Goal: Transaction & Acquisition: Purchase product/service

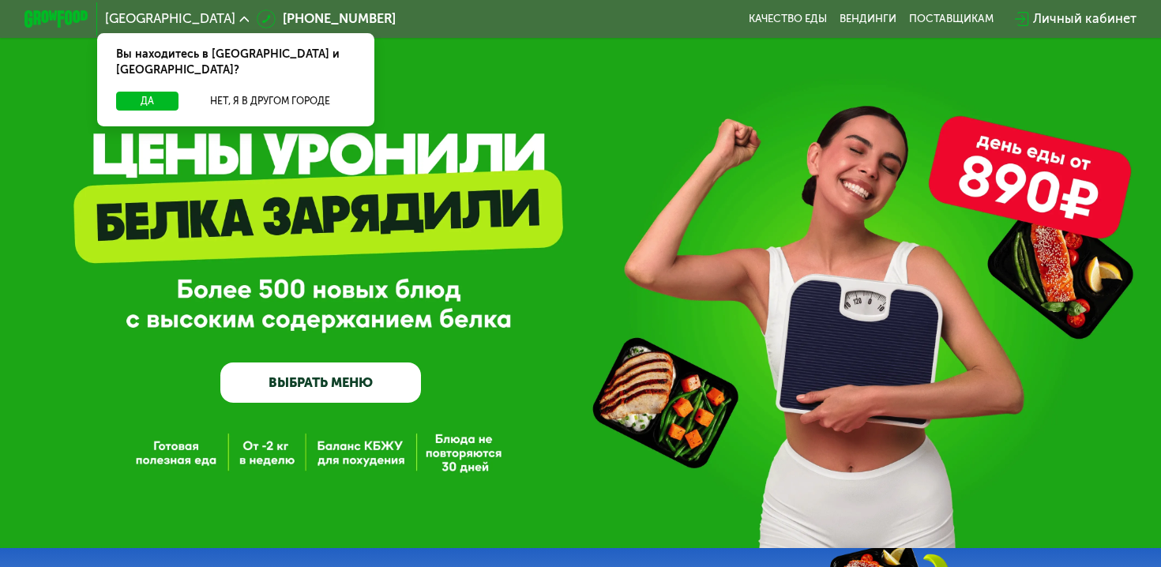
click at [332, 394] on link "ВЫБРАТЬ МЕНЮ" at bounding box center [320, 382] width 201 height 40
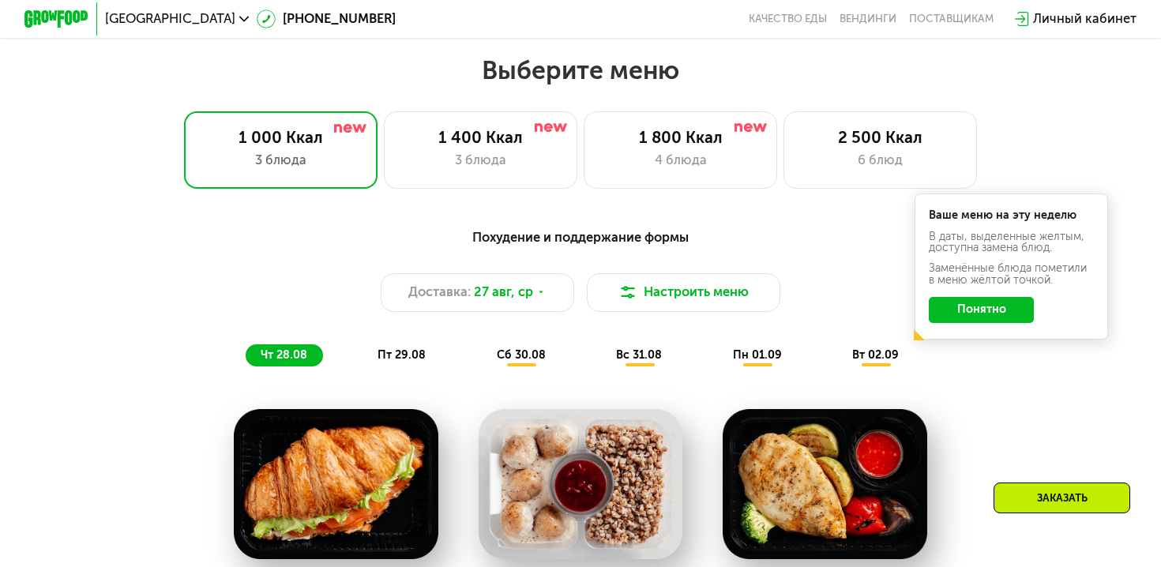
scroll to position [685, 0]
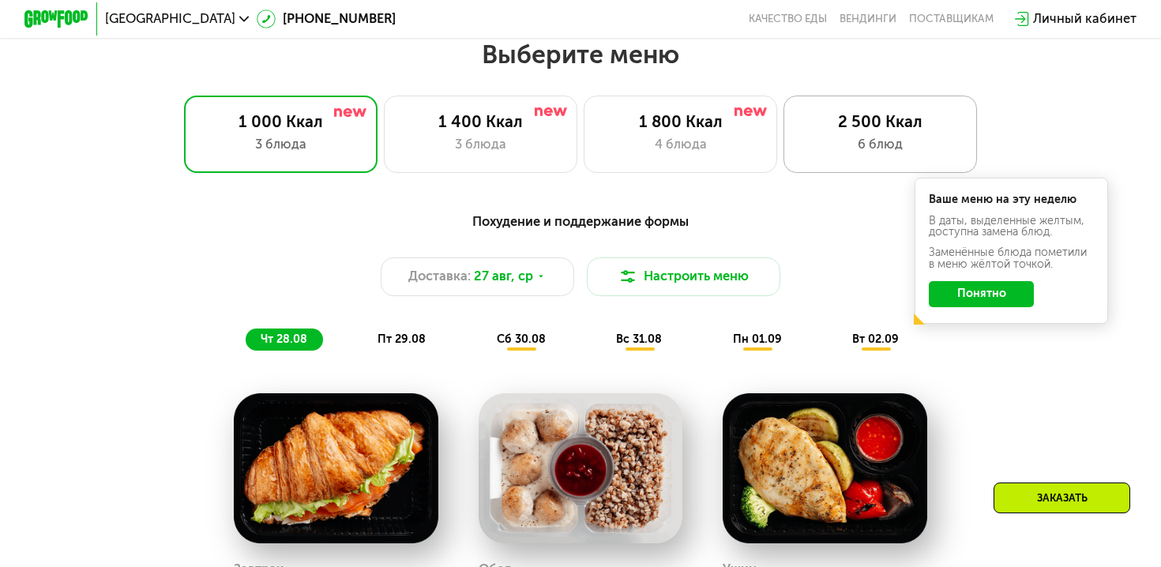
click at [845, 136] on div "6 блюд" at bounding box center [880, 145] width 159 height 20
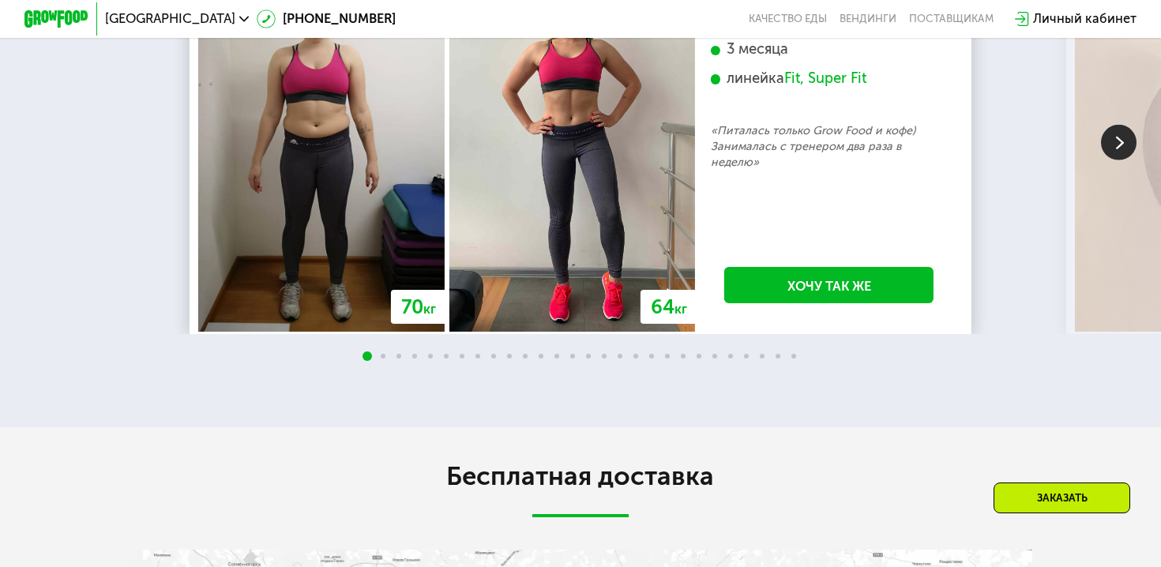
scroll to position [2965, 0]
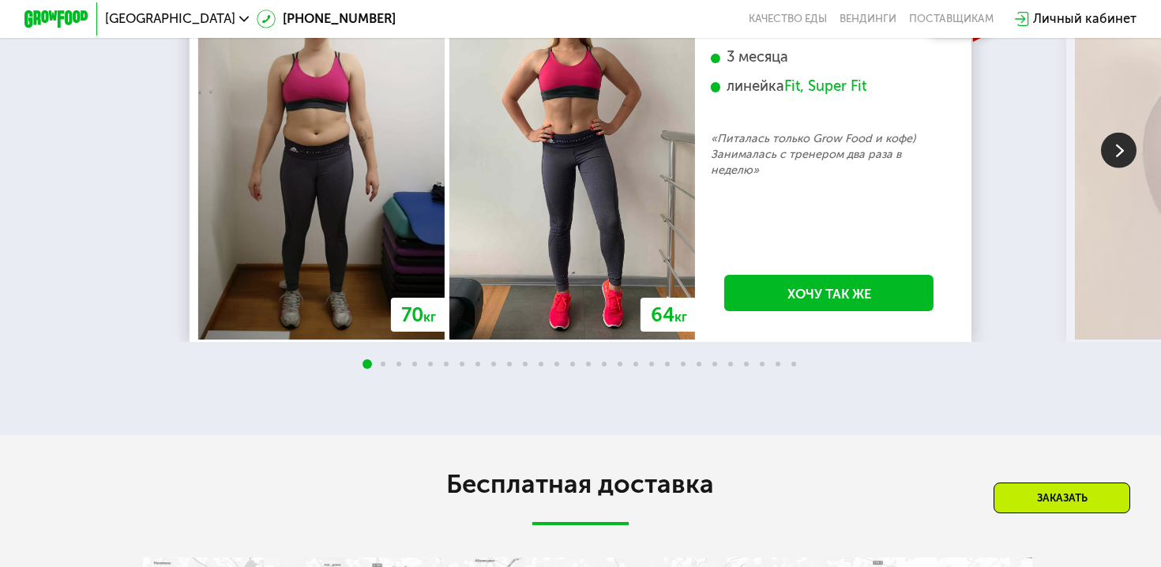
click at [384, 371] on div at bounding box center [580, 364] width 1161 height 13
click at [1119, 168] on img at bounding box center [1119, 151] width 36 height 36
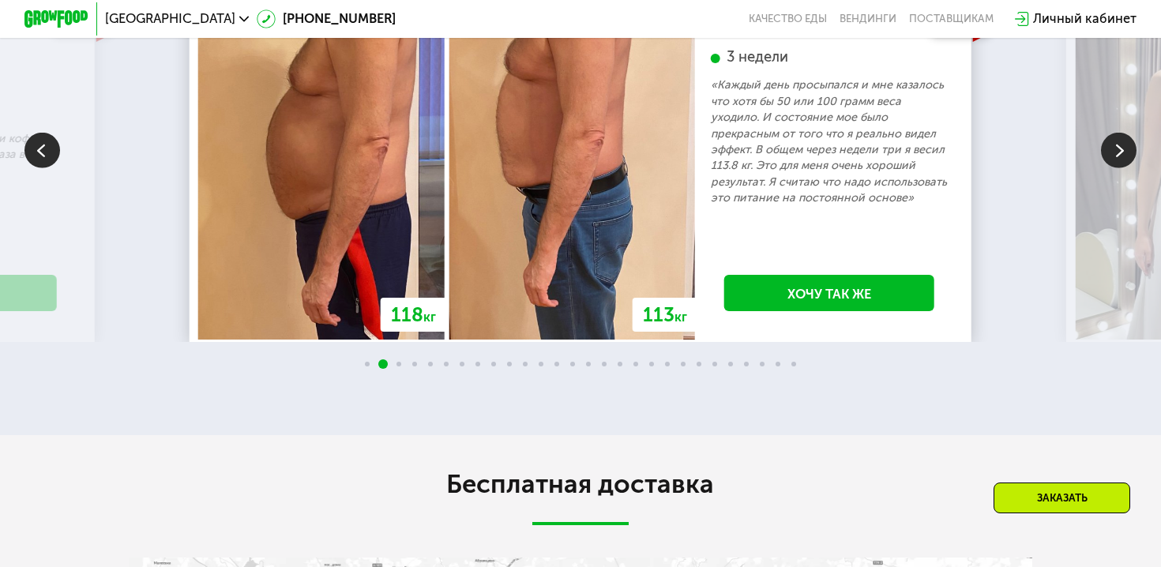
click at [1119, 168] on img at bounding box center [1119, 151] width 36 height 36
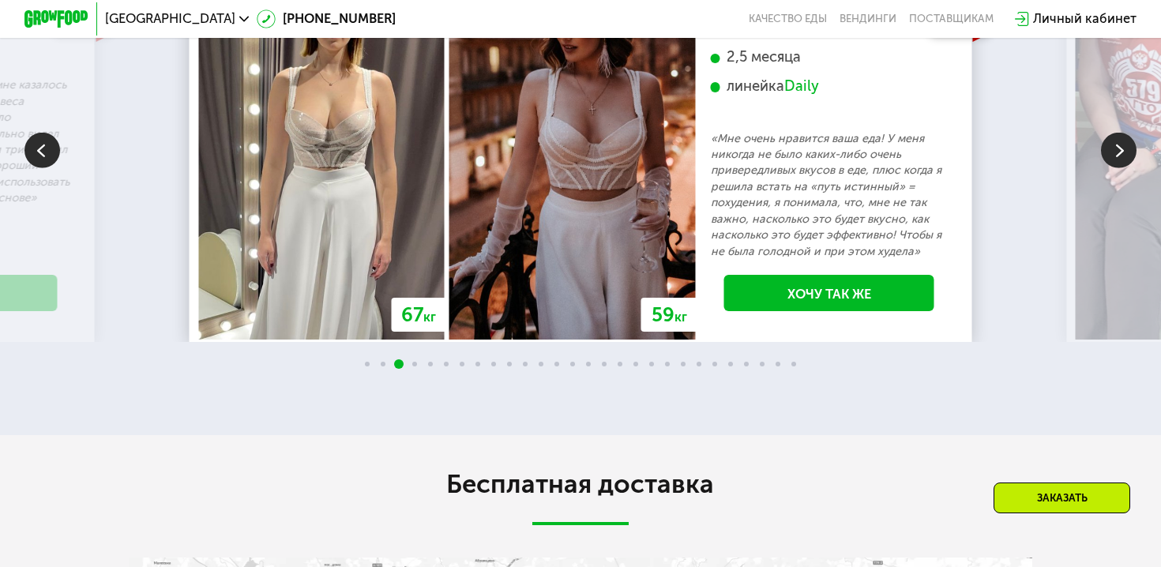
click at [1119, 168] on img at bounding box center [1119, 151] width 36 height 36
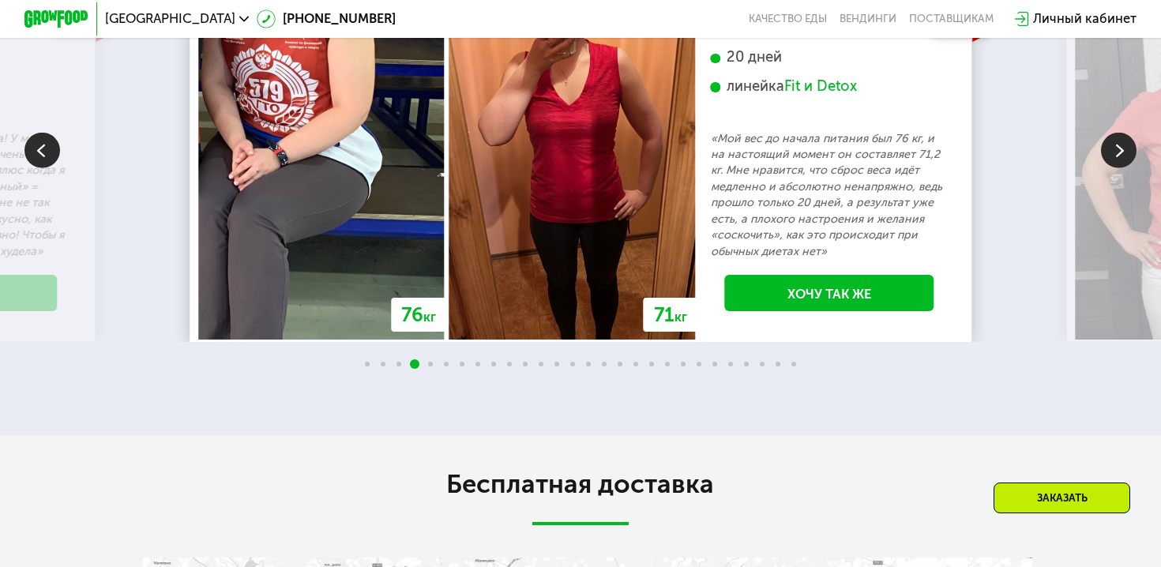
click at [1119, 168] on img at bounding box center [1119, 151] width 36 height 36
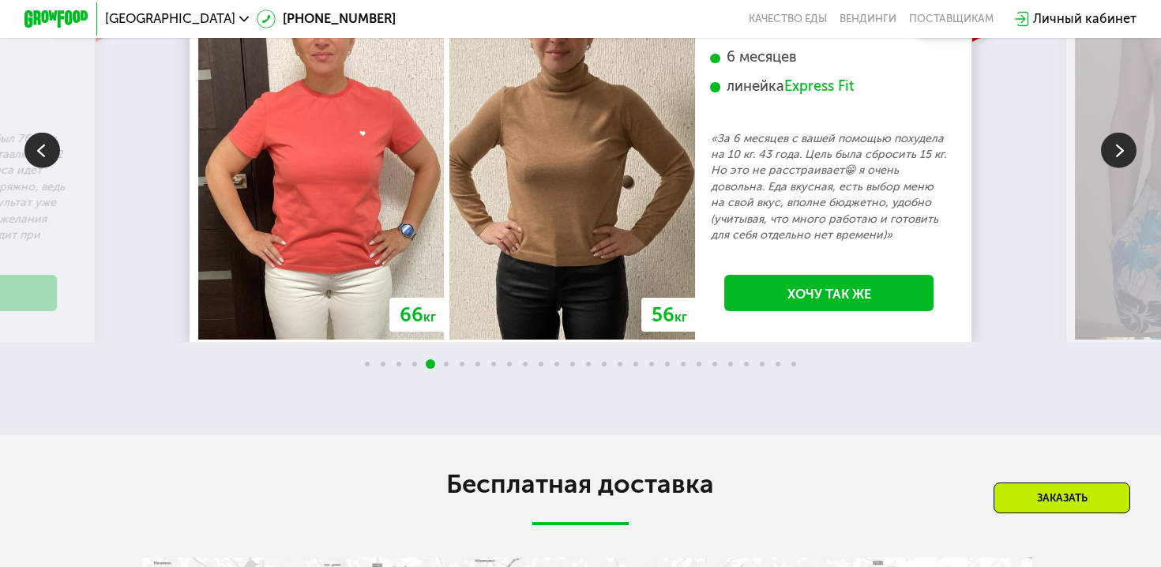
click at [1130, 168] on img at bounding box center [1119, 151] width 36 height 36
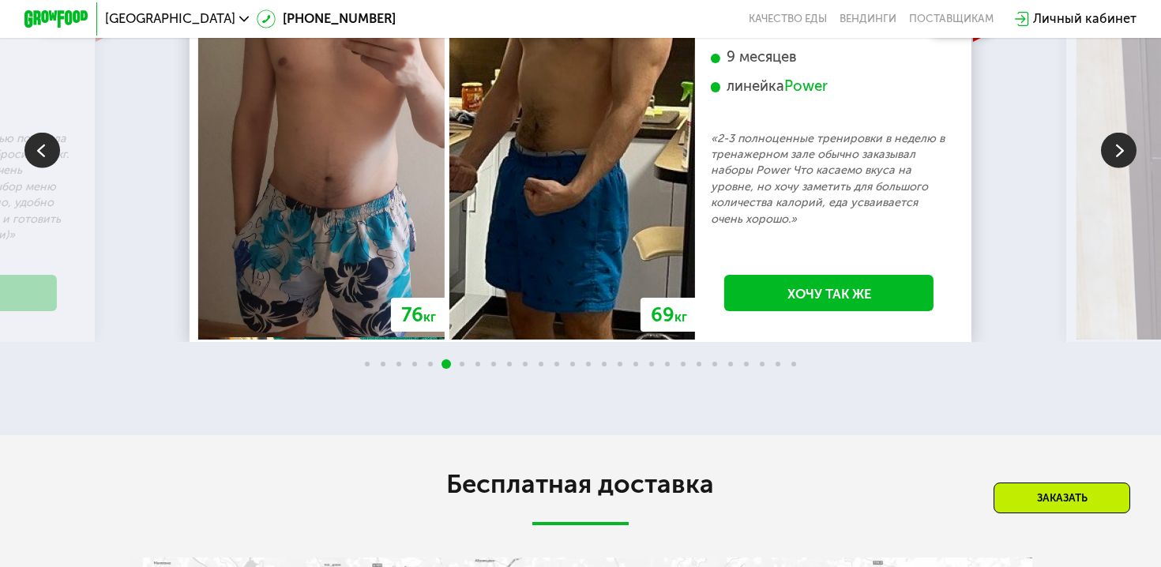
click at [1130, 168] on img at bounding box center [1119, 151] width 36 height 36
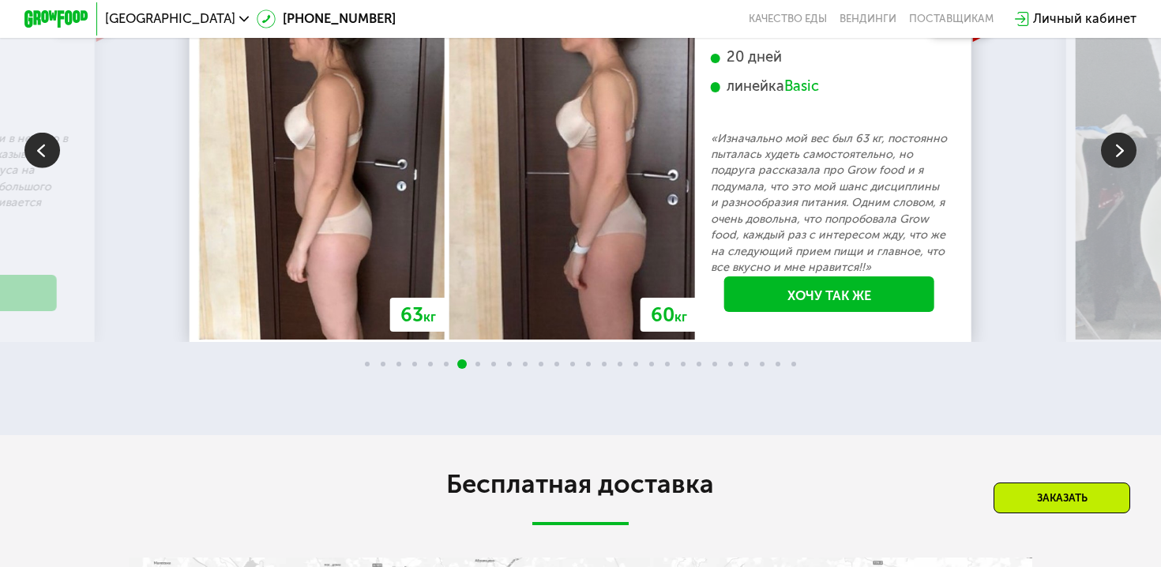
click at [1130, 168] on img at bounding box center [1119, 151] width 36 height 36
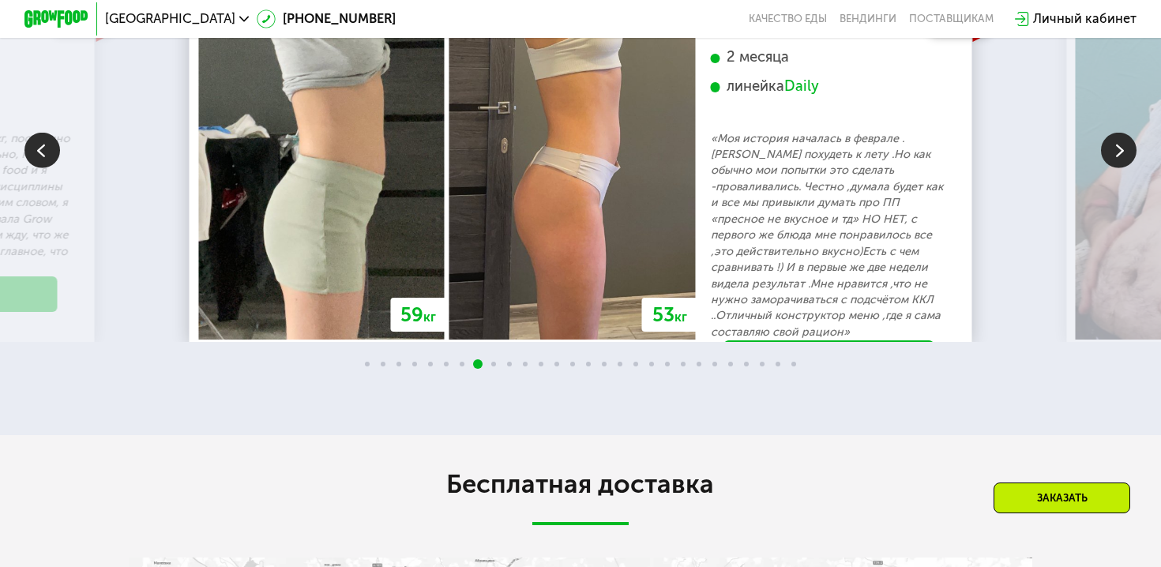
click at [1130, 168] on img at bounding box center [1119, 151] width 36 height 36
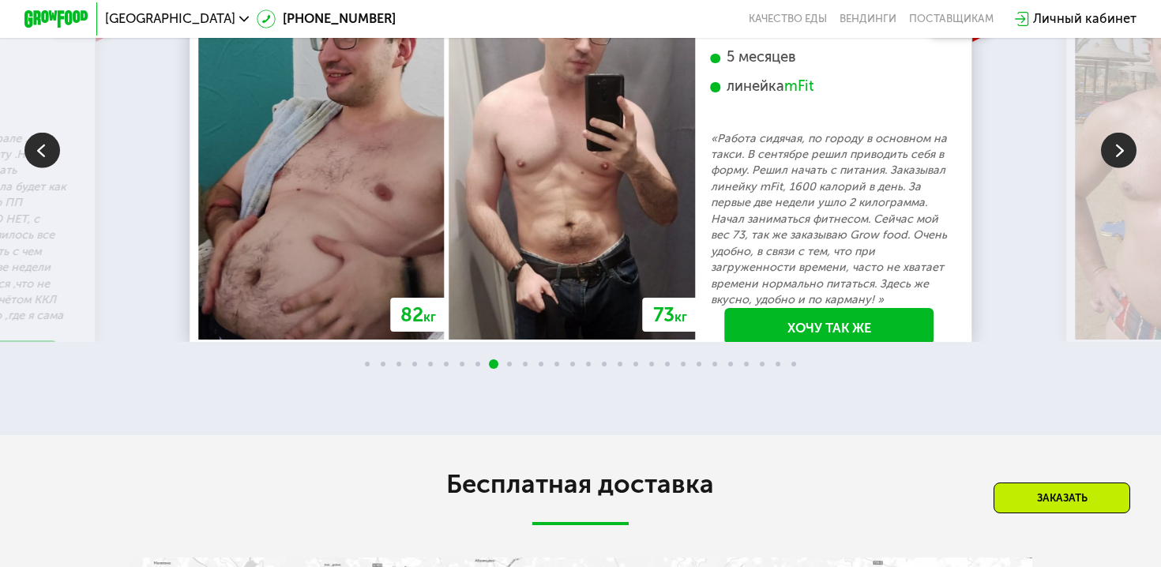
click at [1130, 168] on img at bounding box center [1119, 151] width 36 height 36
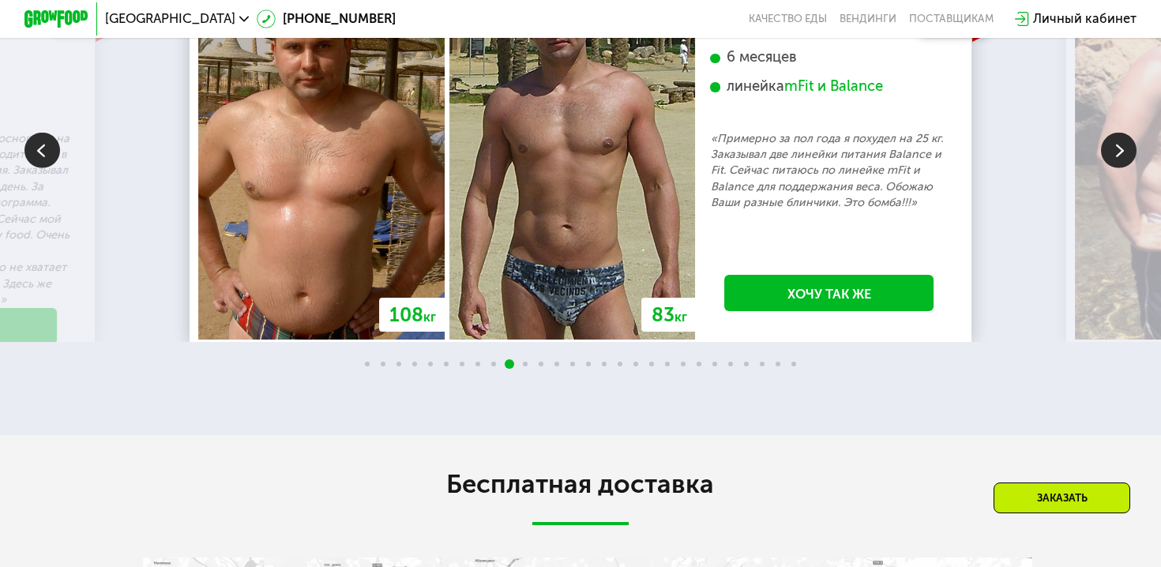
click at [1130, 168] on img at bounding box center [1119, 151] width 36 height 36
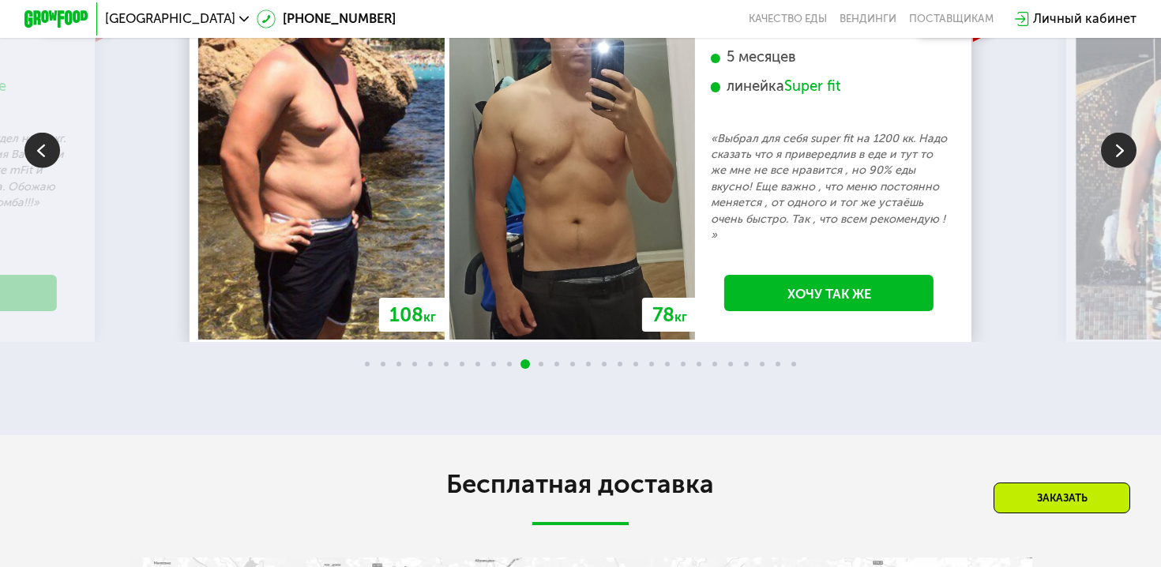
click at [1130, 168] on img at bounding box center [1119, 151] width 36 height 36
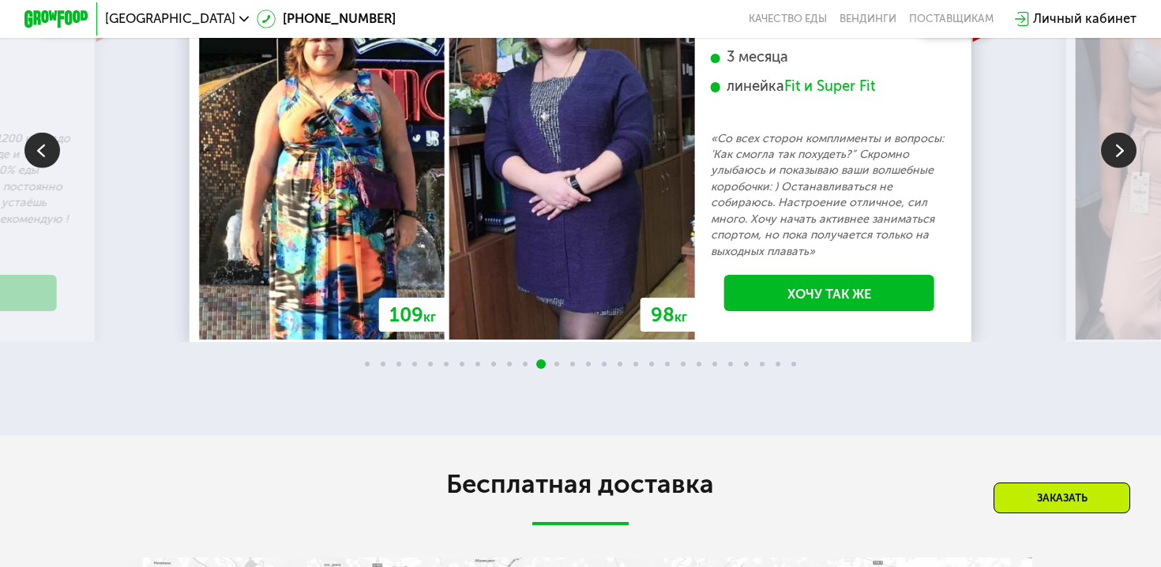
click at [1130, 168] on img at bounding box center [1119, 151] width 36 height 36
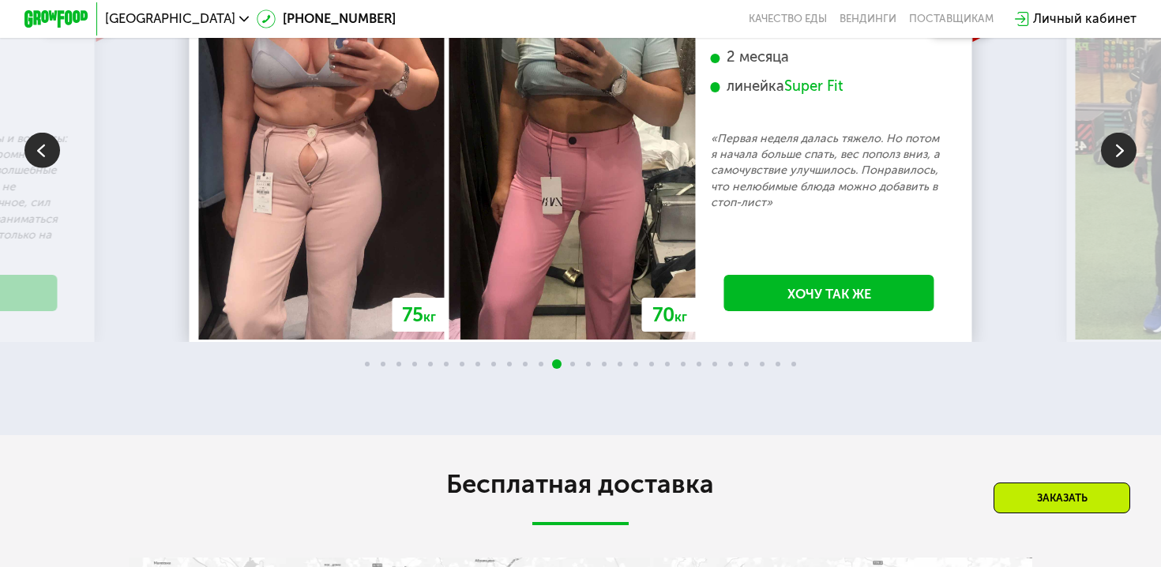
click at [1130, 168] on img at bounding box center [1119, 151] width 36 height 36
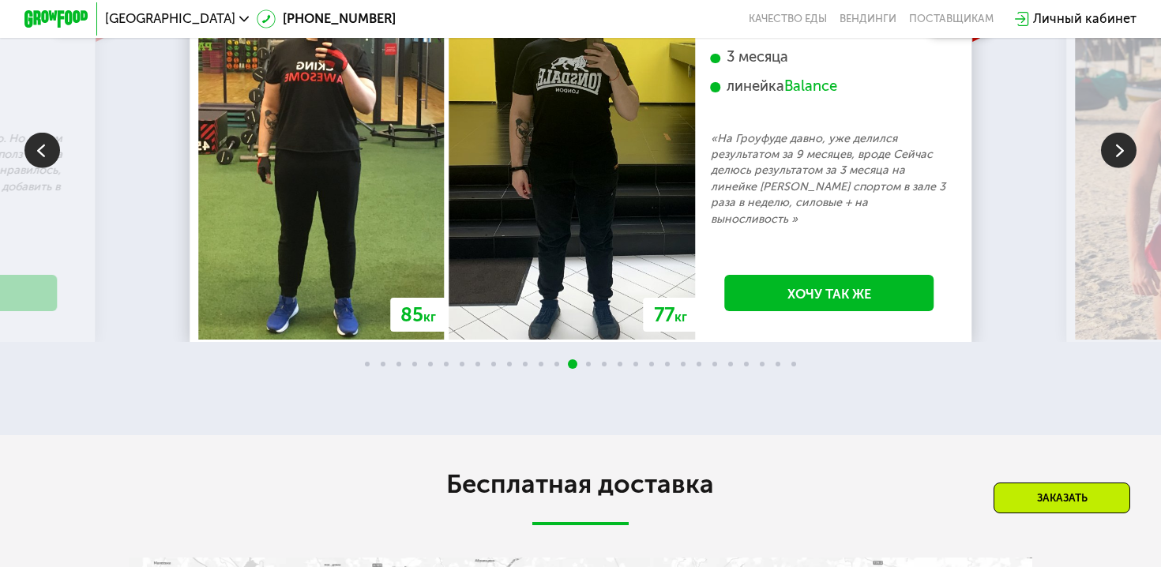
click at [1130, 168] on img at bounding box center [1119, 151] width 36 height 36
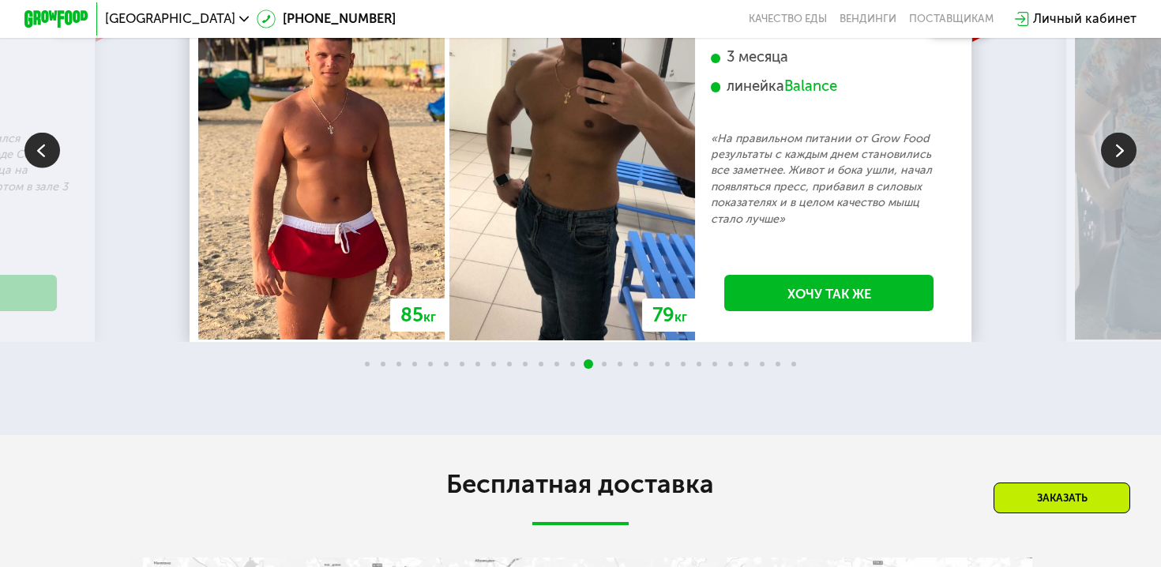
click at [1130, 168] on img at bounding box center [1119, 151] width 36 height 36
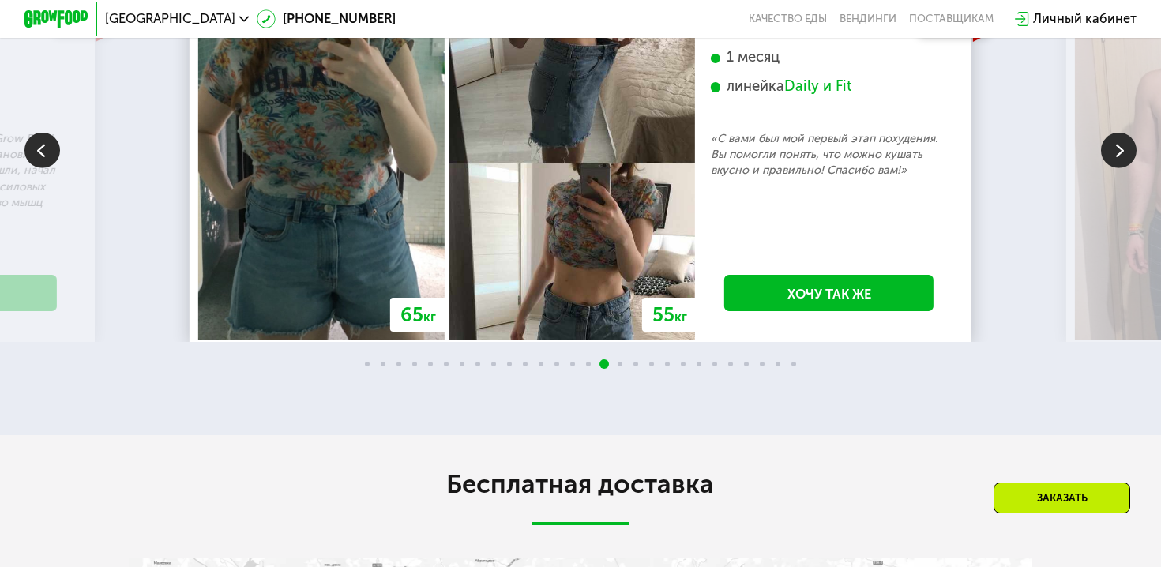
click at [1130, 168] on img at bounding box center [1119, 151] width 36 height 36
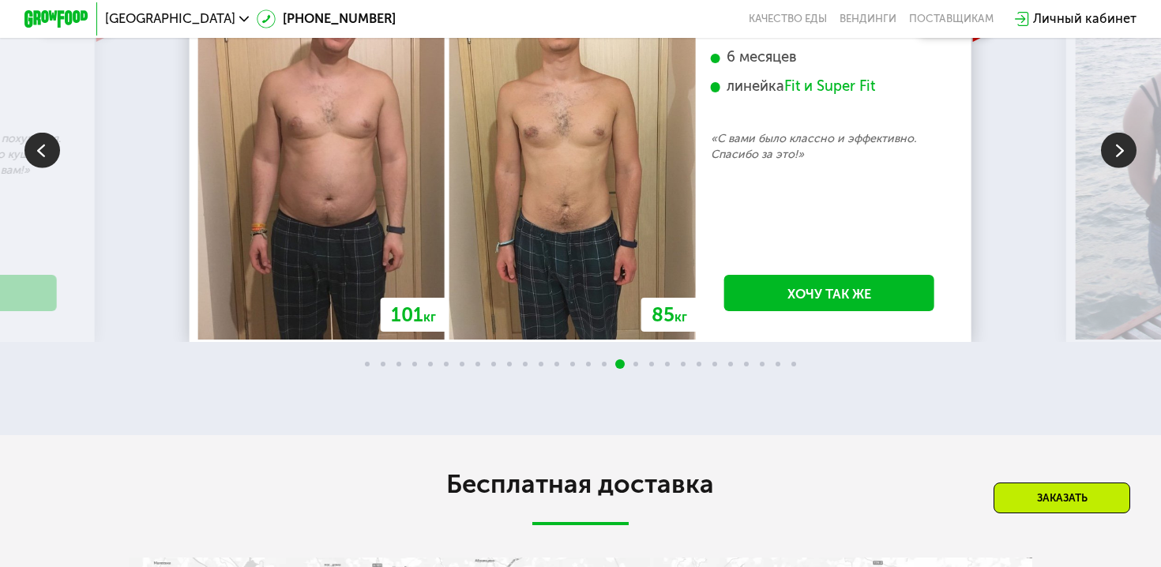
click at [1130, 168] on img at bounding box center [1119, 151] width 36 height 36
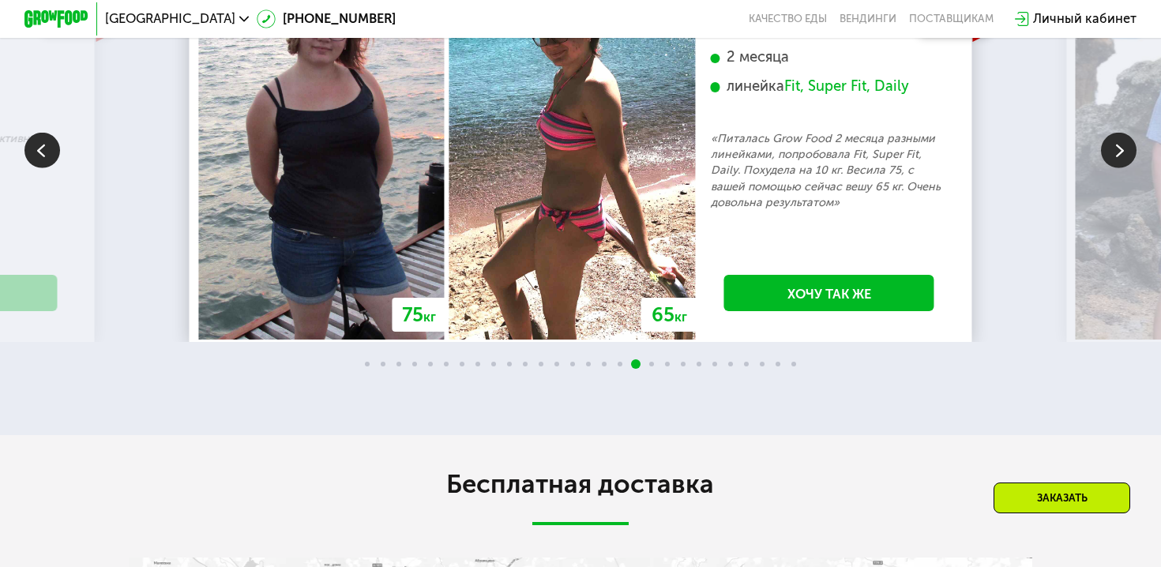
click at [1130, 168] on img at bounding box center [1119, 151] width 36 height 36
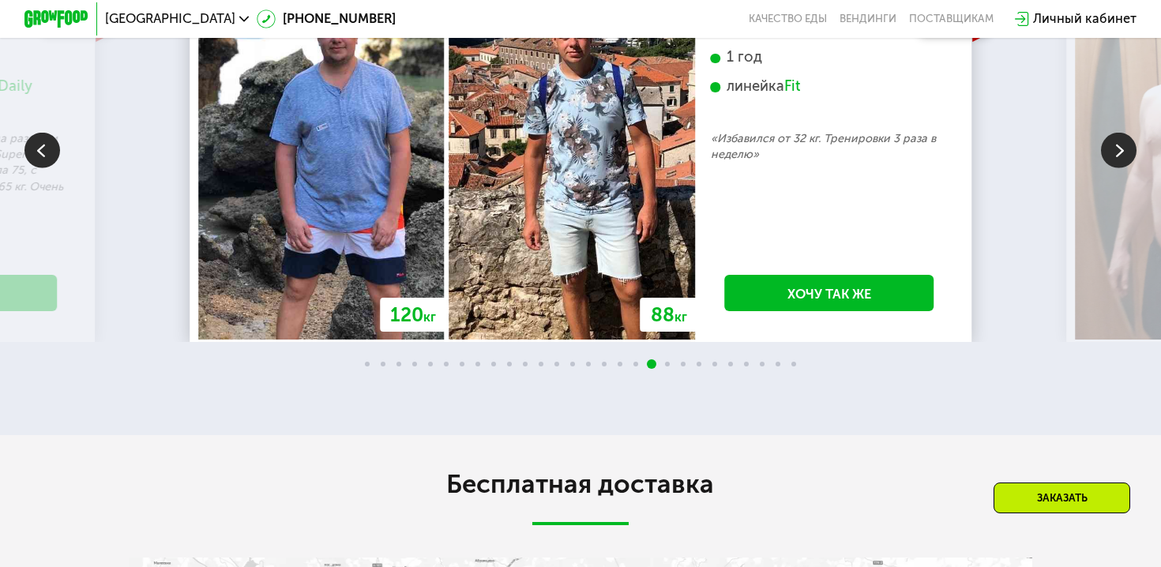
click at [1130, 168] on img at bounding box center [1119, 151] width 36 height 36
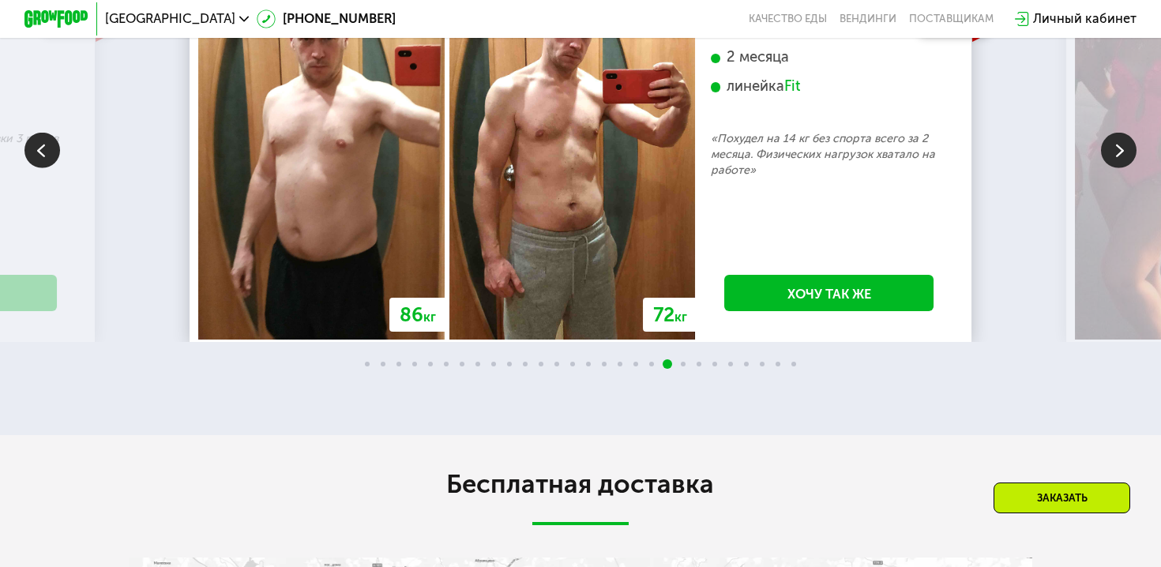
click at [1130, 168] on img at bounding box center [1119, 151] width 36 height 36
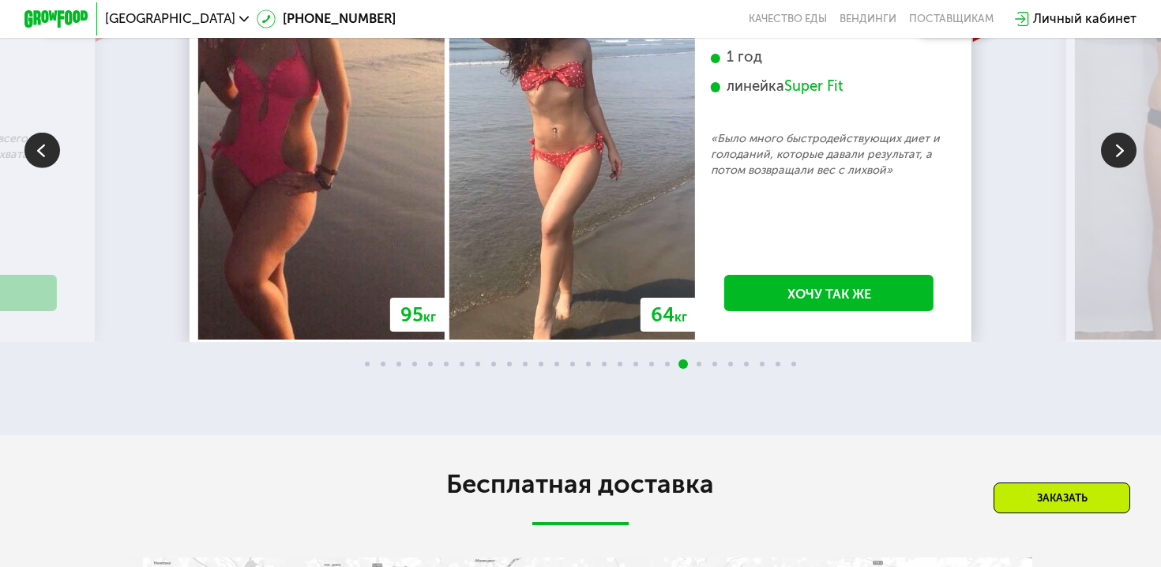
click at [1130, 168] on img at bounding box center [1119, 151] width 36 height 36
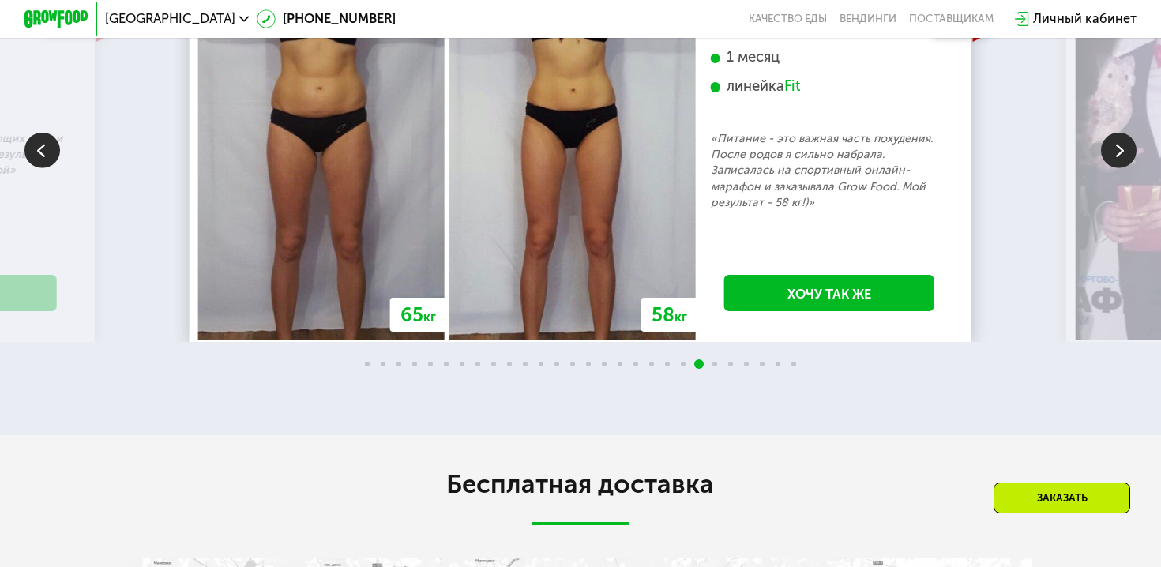
click at [1130, 168] on img at bounding box center [1119, 151] width 36 height 36
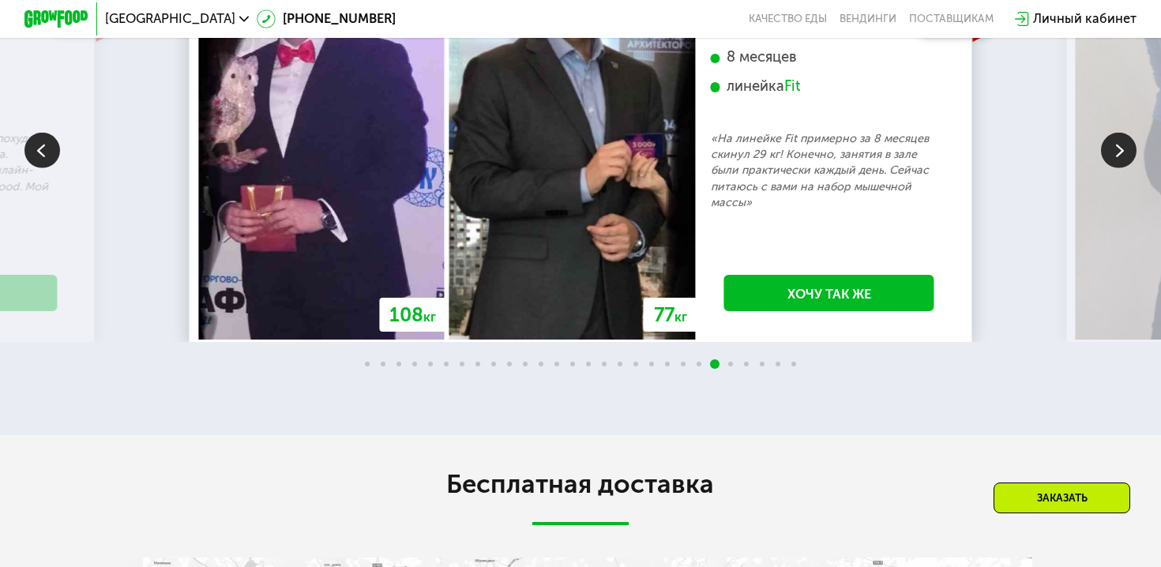
click at [1130, 168] on img at bounding box center [1119, 151] width 36 height 36
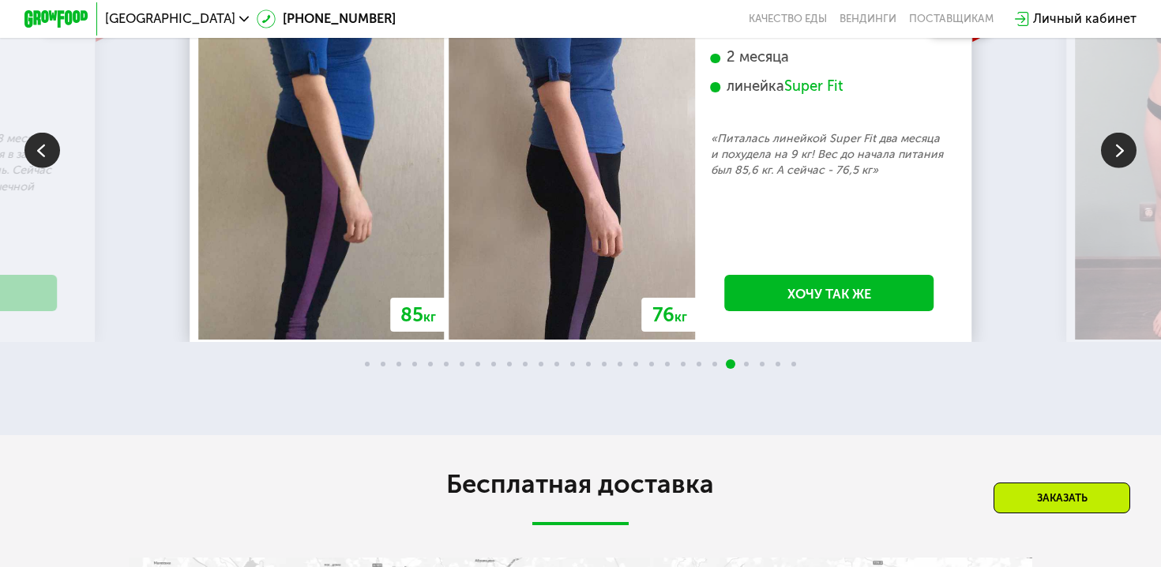
click at [1130, 168] on img at bounding box center [1119, 151] width 36 height 36
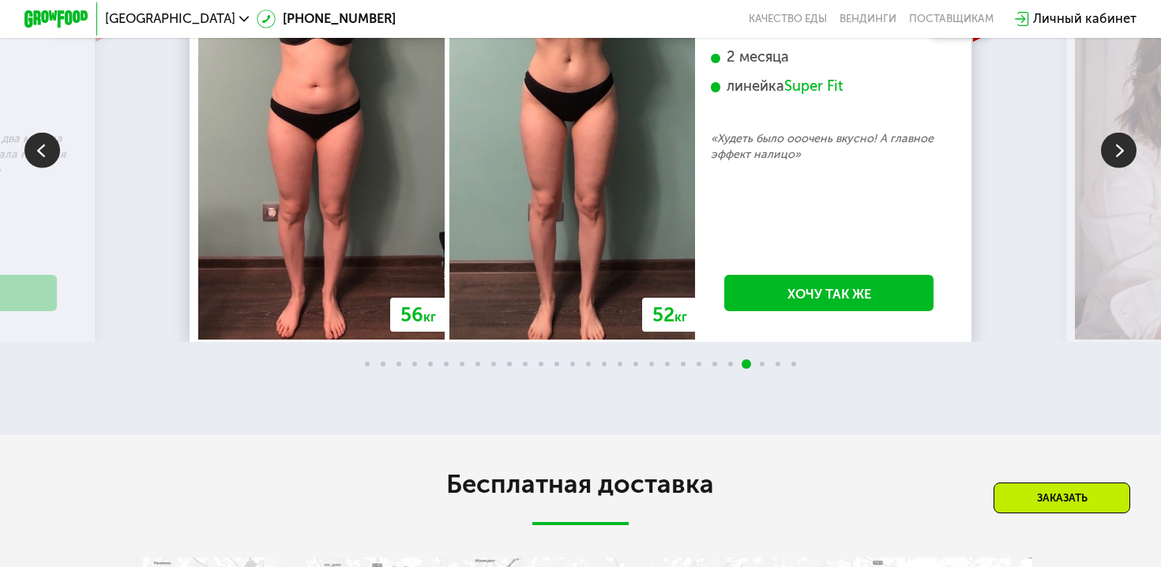
click at [1130, 168] on img at bounding box center [1119, 151] width 36 height 36
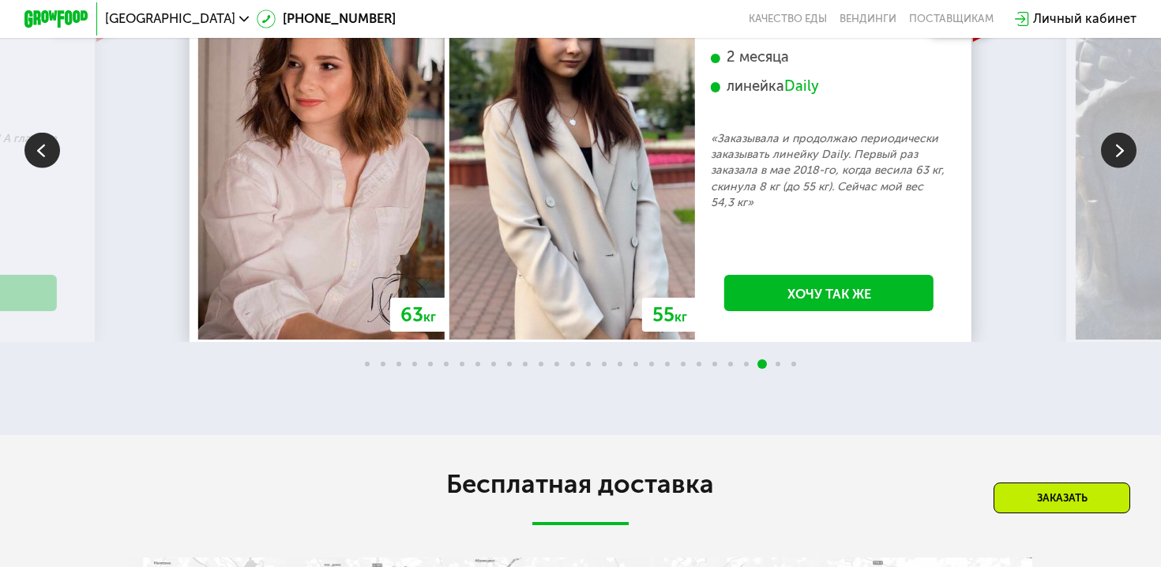
click at [1130, 168] on img at bounding box center [1119, 151] width 36 height 36
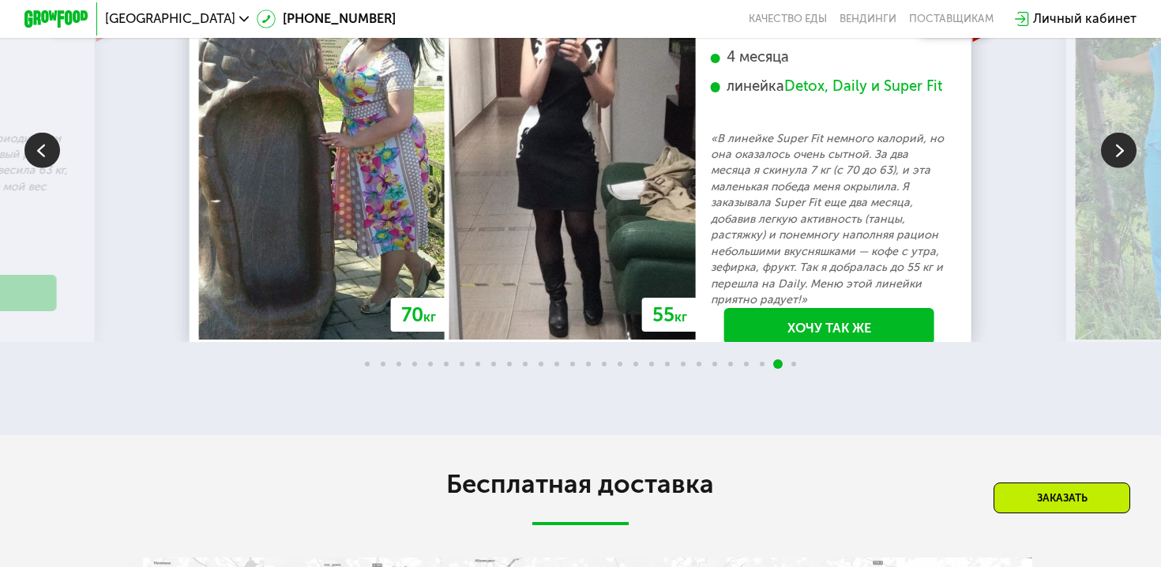
click at [1130, 168] on img at bounding box center [1119, 151] width 36 height 36
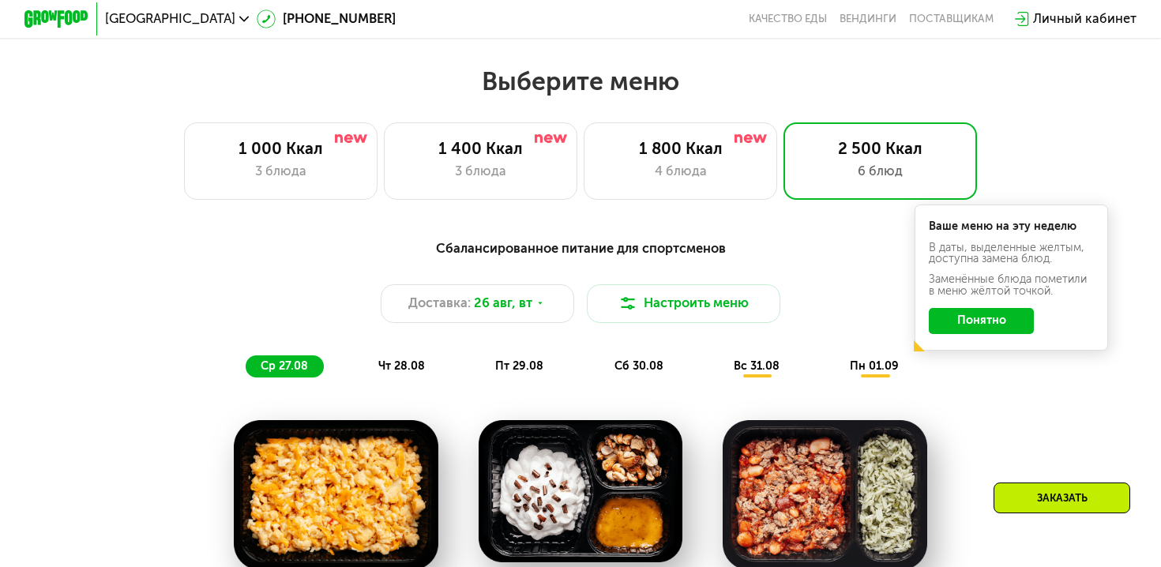
scroll to position [652, 0]
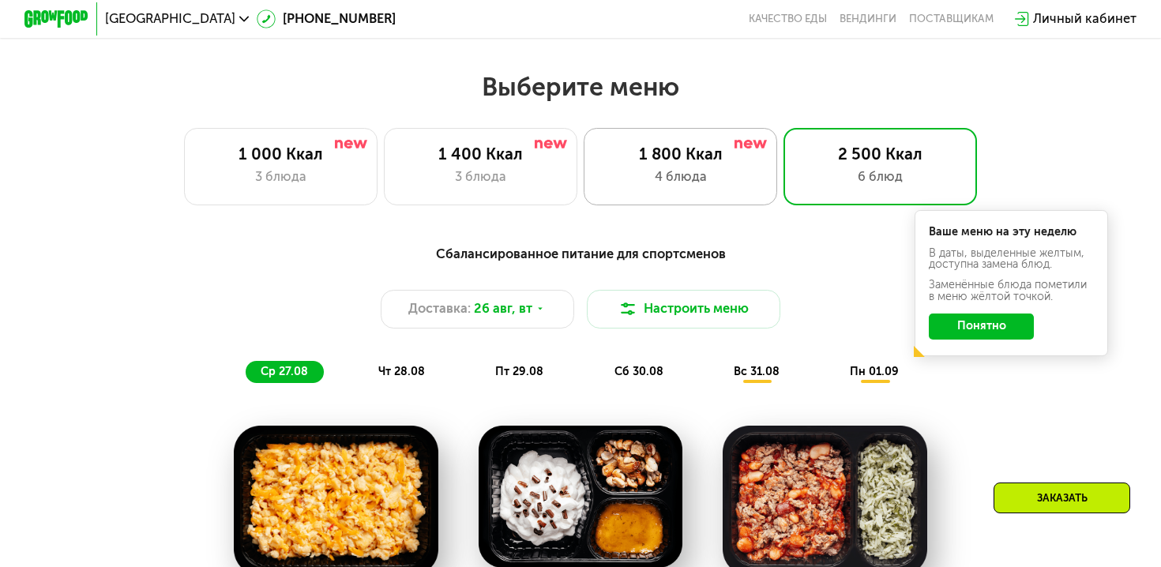
click at [783, 191] on div "1 800 Ккал 4 блюда" at bounding box center [879, 166] width 193 height 77
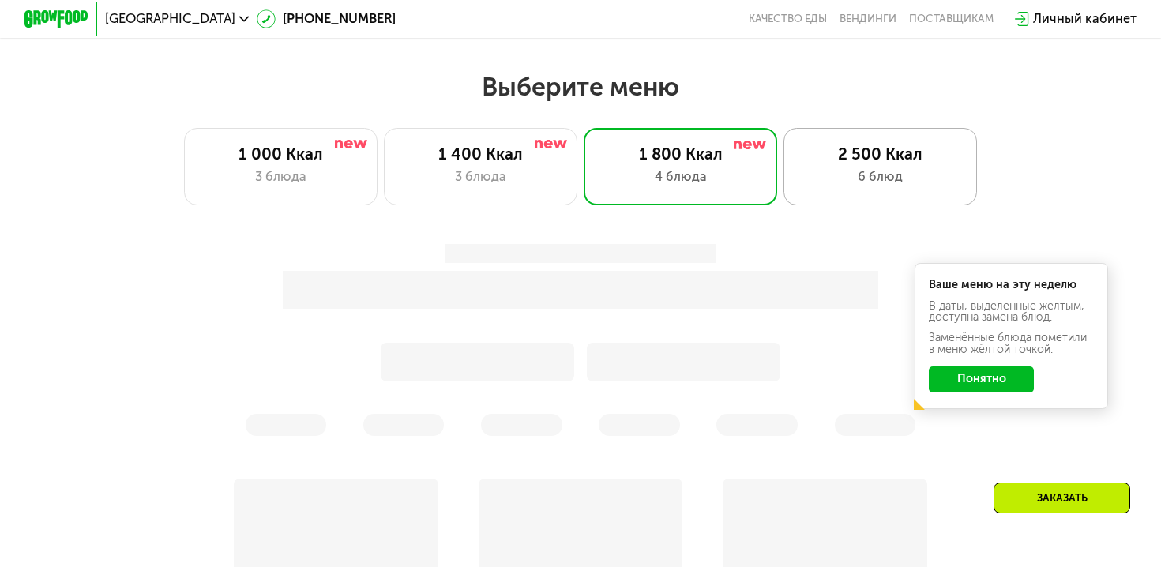
click at [852, 186] on div "2 500 Ккал 6 блюд" at bounding box center [879, 166] width 193 height 77
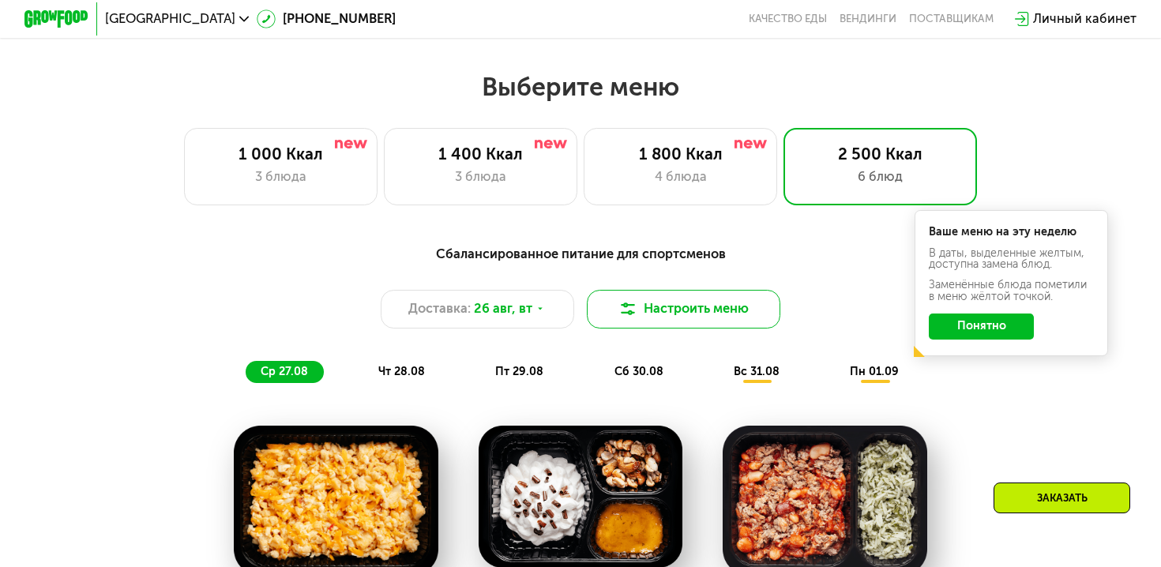
click at [598, 312] on button "Настроить меню" at bounding box center [683, 309] width 193 height 39
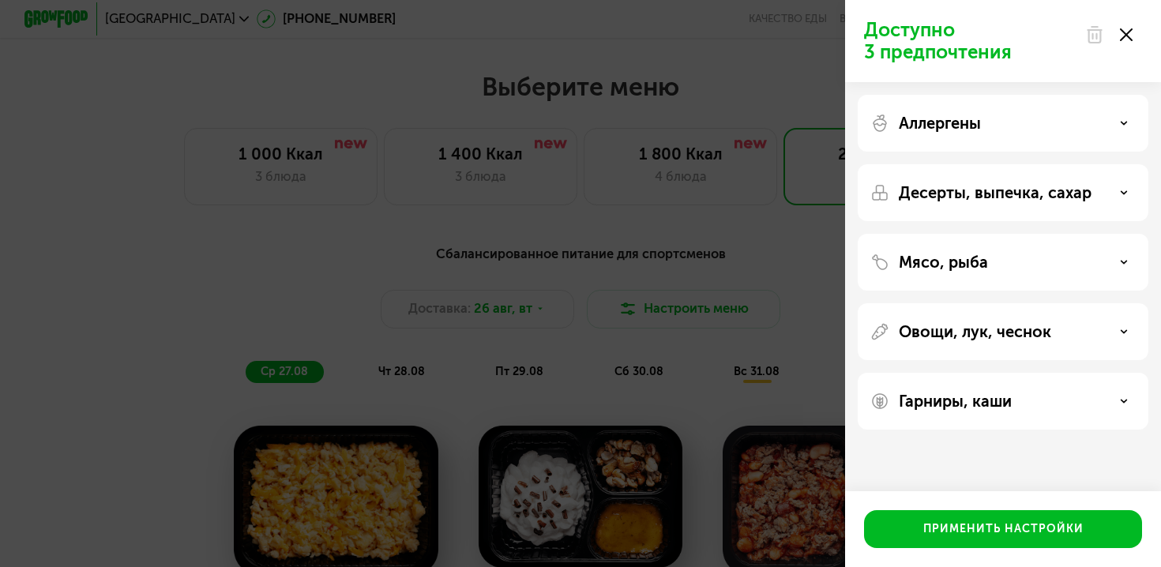
click at [970, 270] on p "Мясо, рыба" at bounding box center [942, 262] width 89 height 19
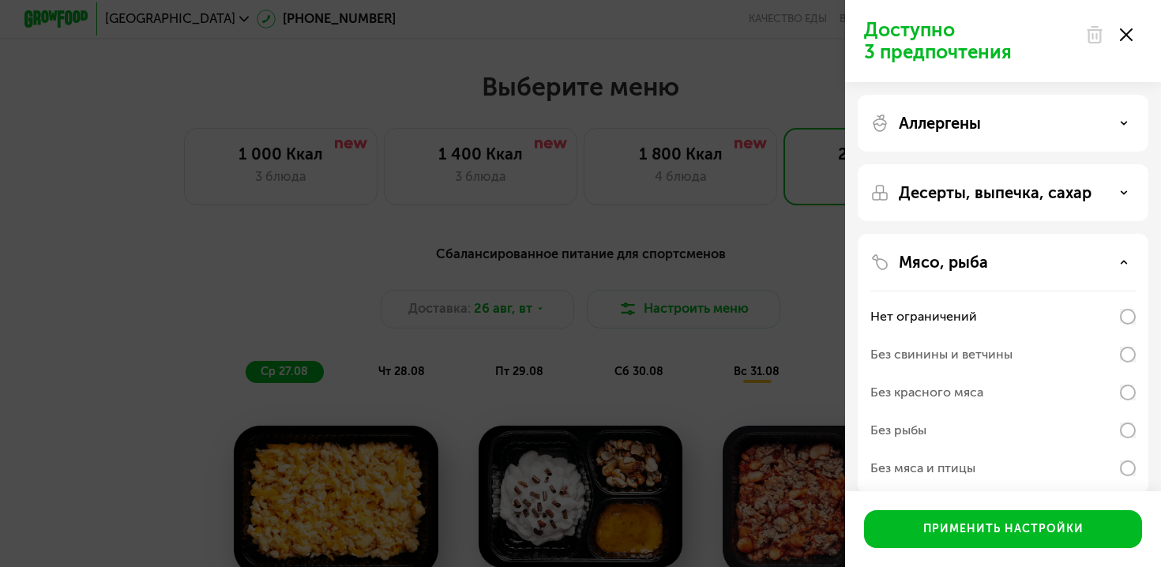
click at [957, 449] on div "Без рыбы" at bounding box center [1002, 468] width 265 height 38
click at [951, 164] on div "Аллергены" at bounding box center [1002, 192] width 291 height 57
click at [951, 127] on p "Аллергены" at bounding box center [939, 123] width 82 height 19
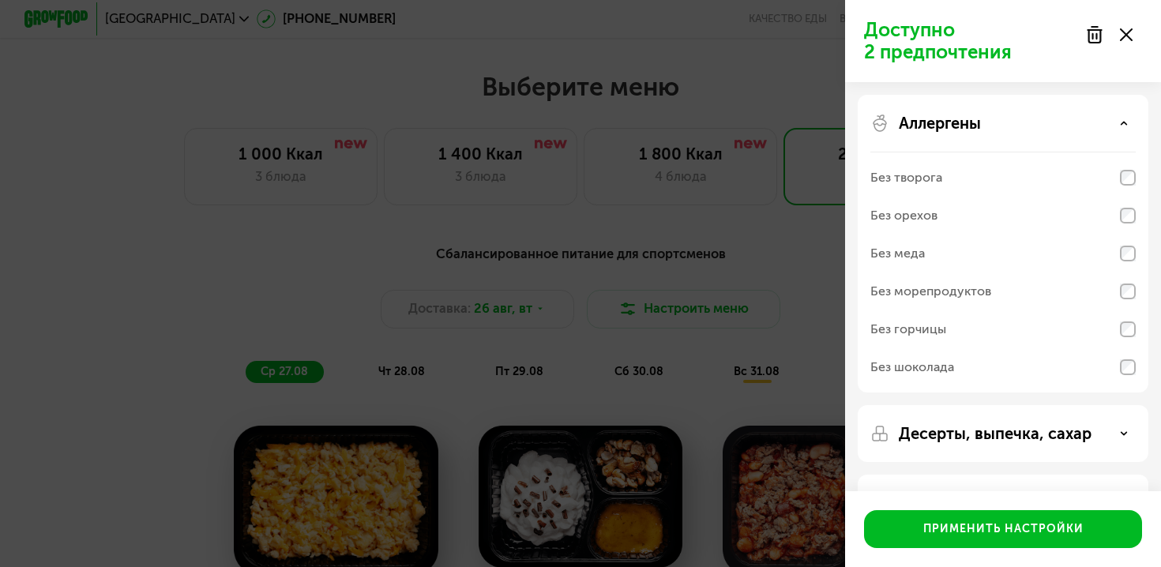
click at [921, 217] on div "Без орехов" at bounding box center [903, 215] width 67 height 19
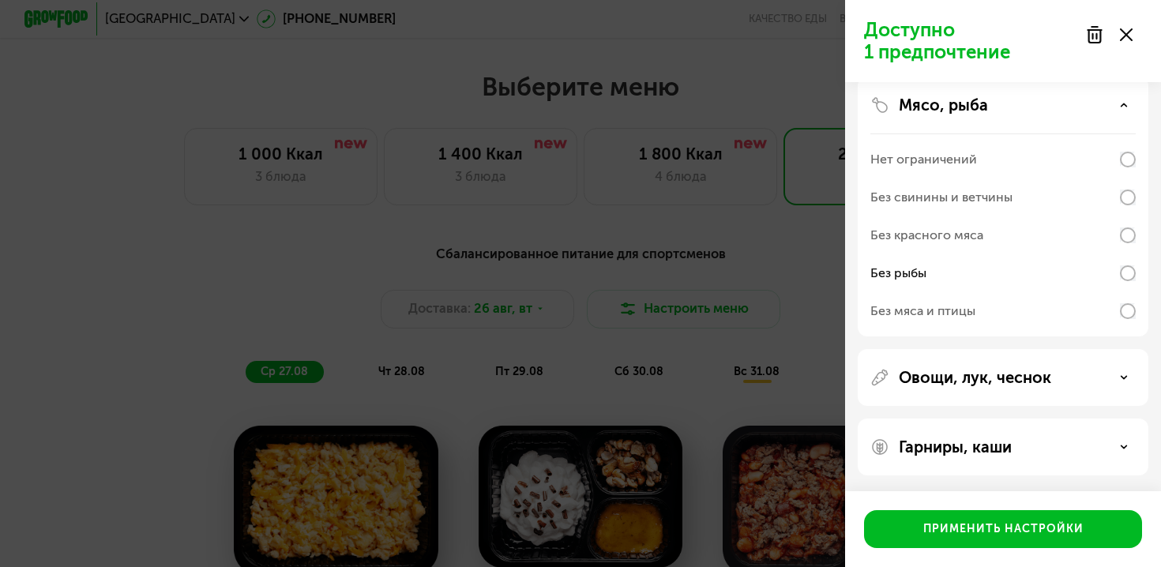
scroll to position [398, 0]
click at [958, 418] on div "Овощи, лук, чеснок" at bounding box center [1002, 446] width 291 height 57
click at [953, 433] on div "Гарниры, каши" at bounding box center [1002, 446] width 291 height 57
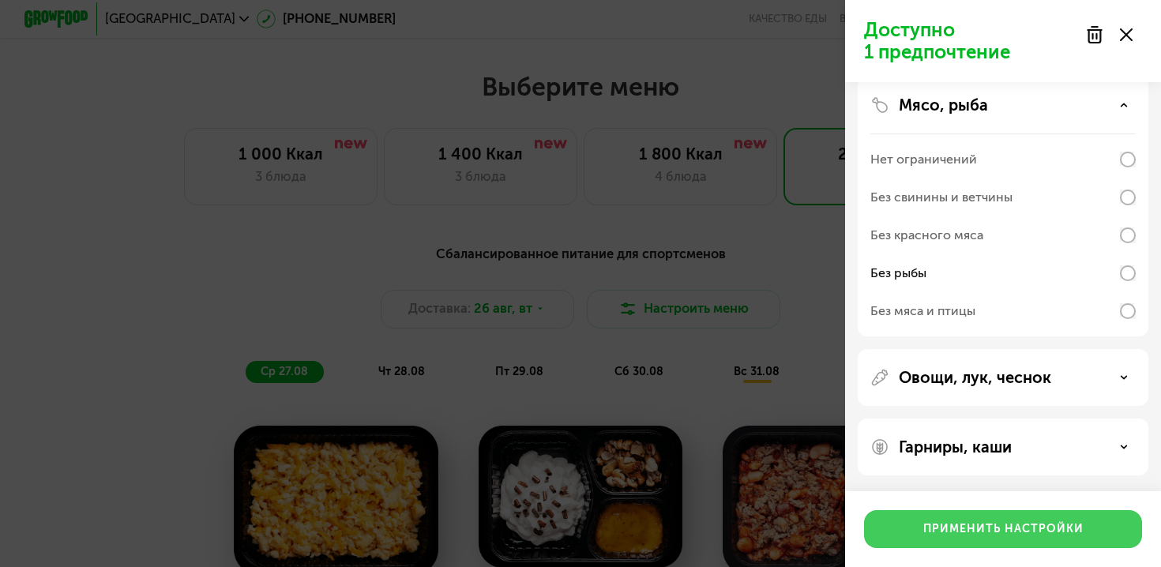
click at [1022, 544] on button "Применить настройки" at bounding box center [1003, 529] width 278 height 38
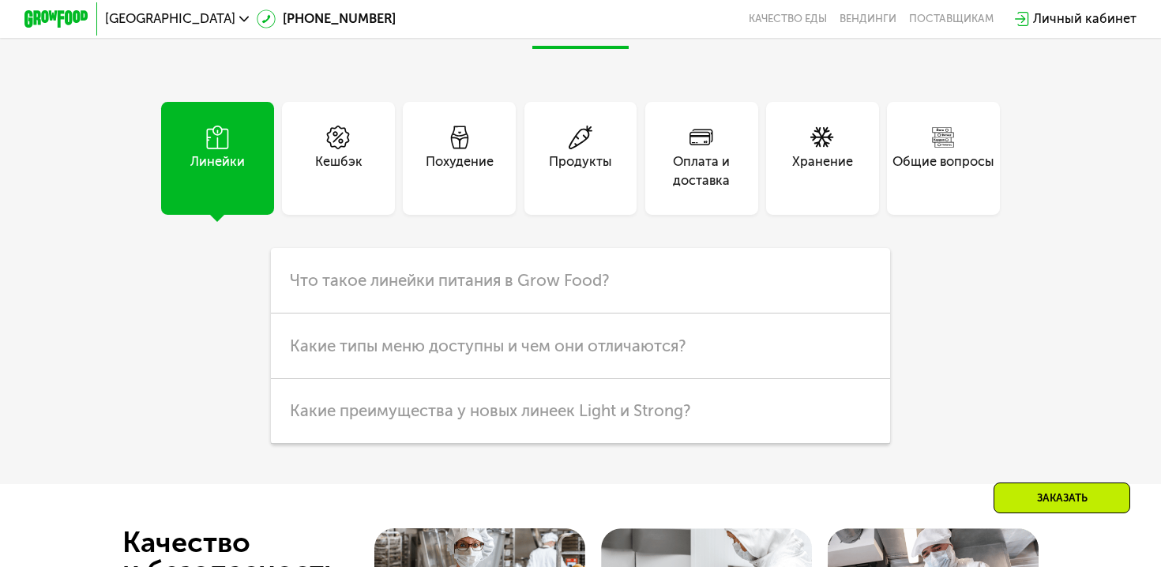
scroll to position [3508, 0]
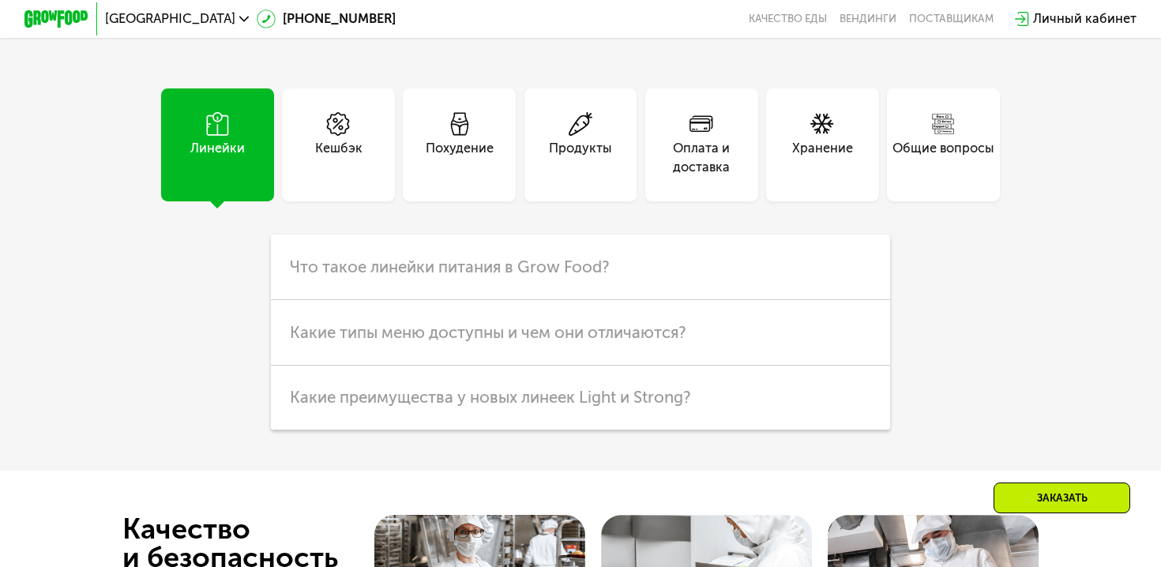
click at [357, 151] on div "Кешбэк" at bounding box center [338, 158] width 47 height 39
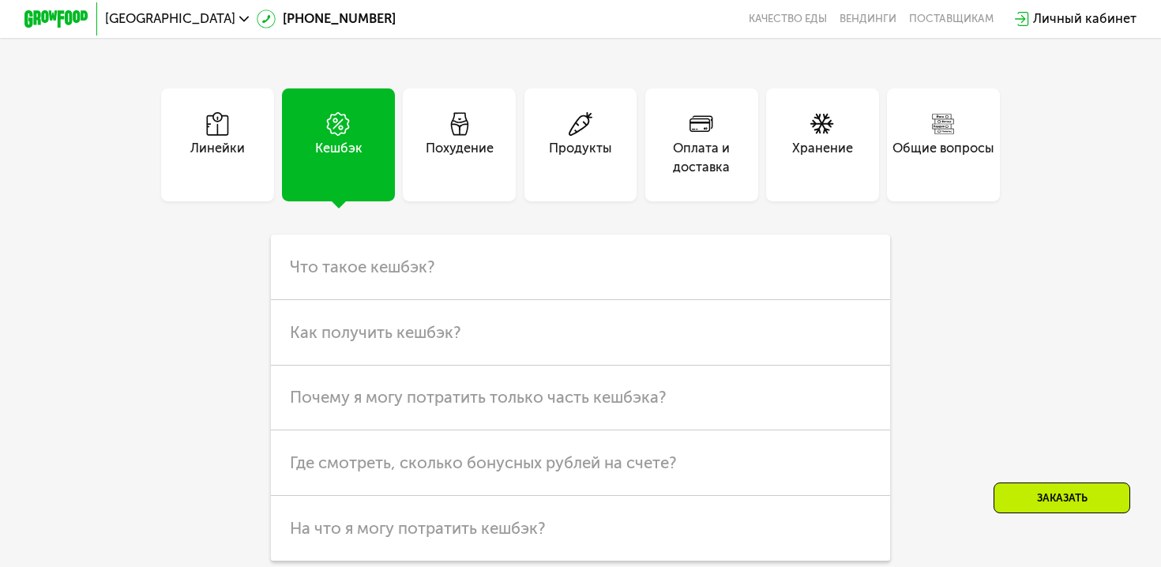
click at [452, 153] on div "Похудение" at bounding box center [460, 158] width 68 height 39
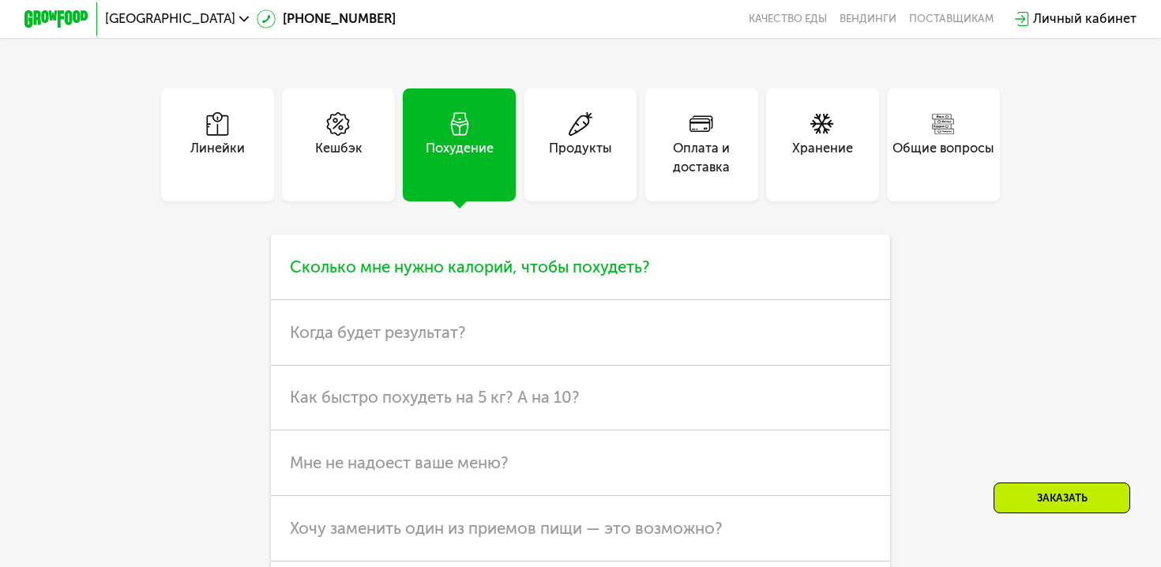
click at [563, 269] on span "Сколько мне нужно калорий, чтобы похудеть?" at bounding box center [470, 266] width 360 height 19
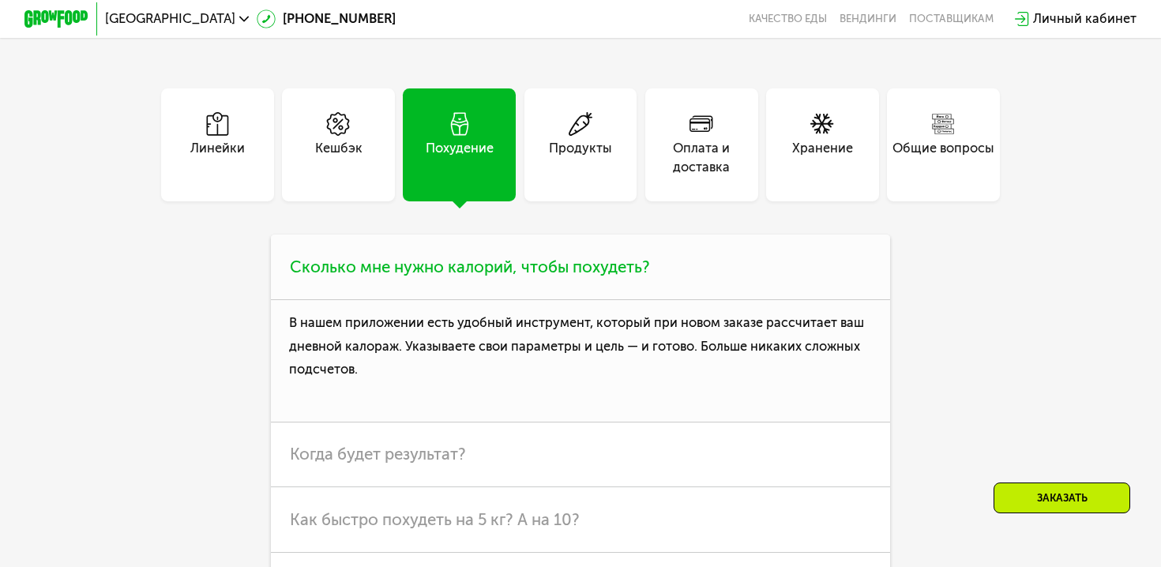
click at [563, 269] on span "Сколько мне нужно калорий, чтобы похудеть?" at bounding box center [470, 266] width 360 height 19
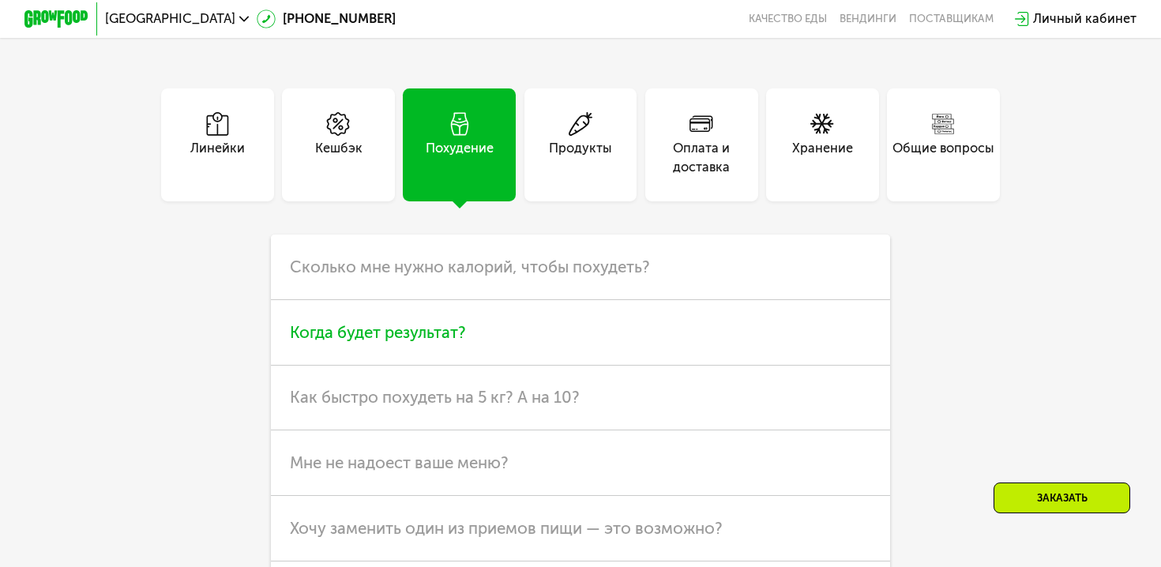
click at [494, 312] on h3 "Когда будет результат?" at bounding box center [580, 333] width 619 height 66
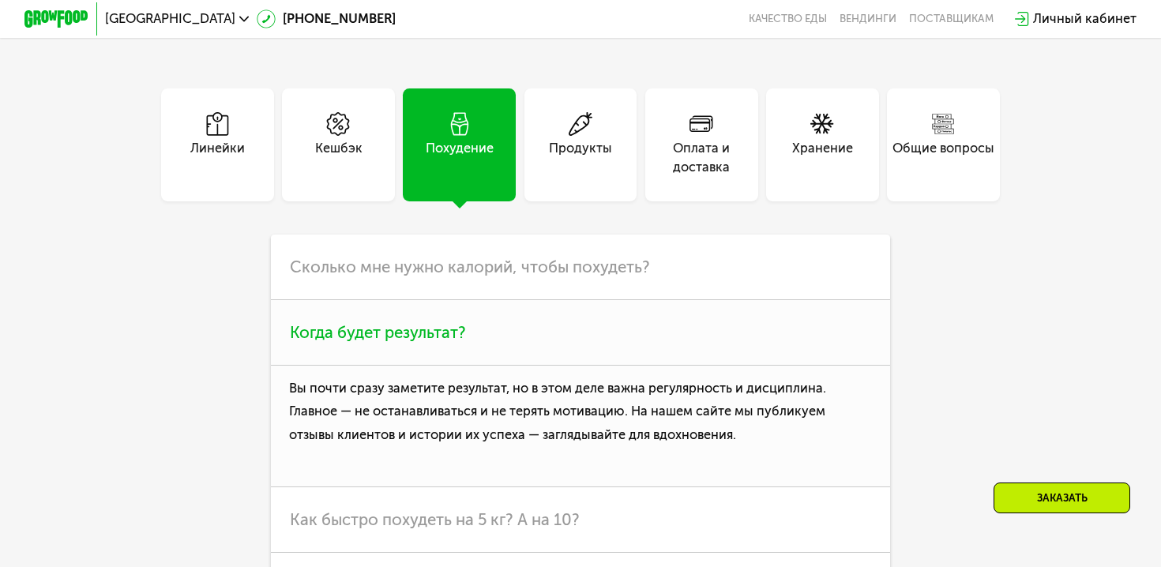
click at [494, 312] on h3 "Когда будет результат?" at bounding box center [580, 333] width 619 height 66
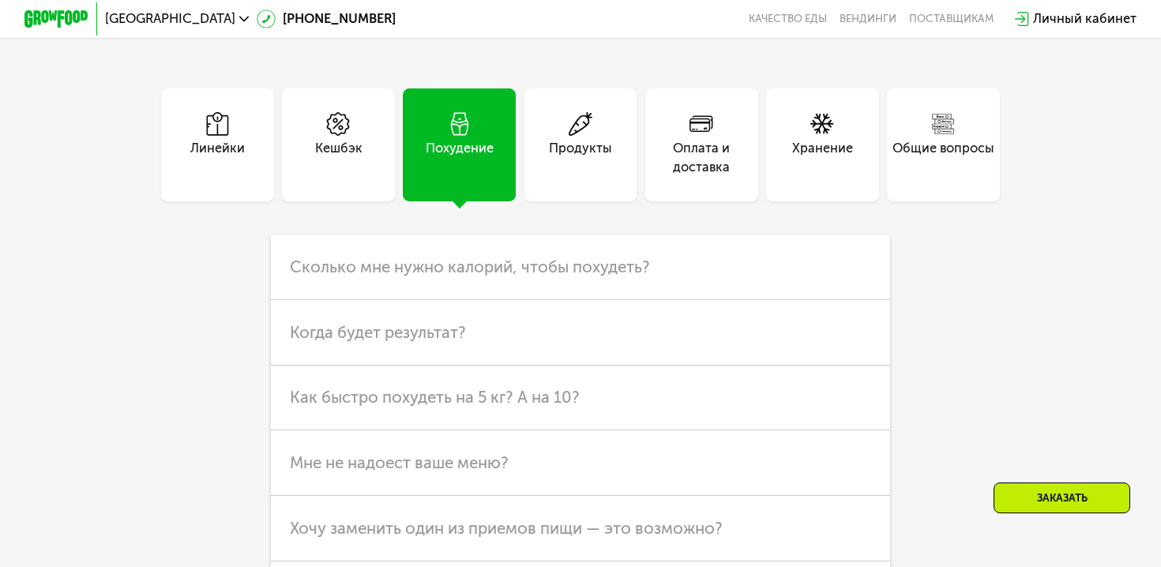
click at [591, 148] on div "Продукты" at bounding box center [580, 158] width 63 height 39
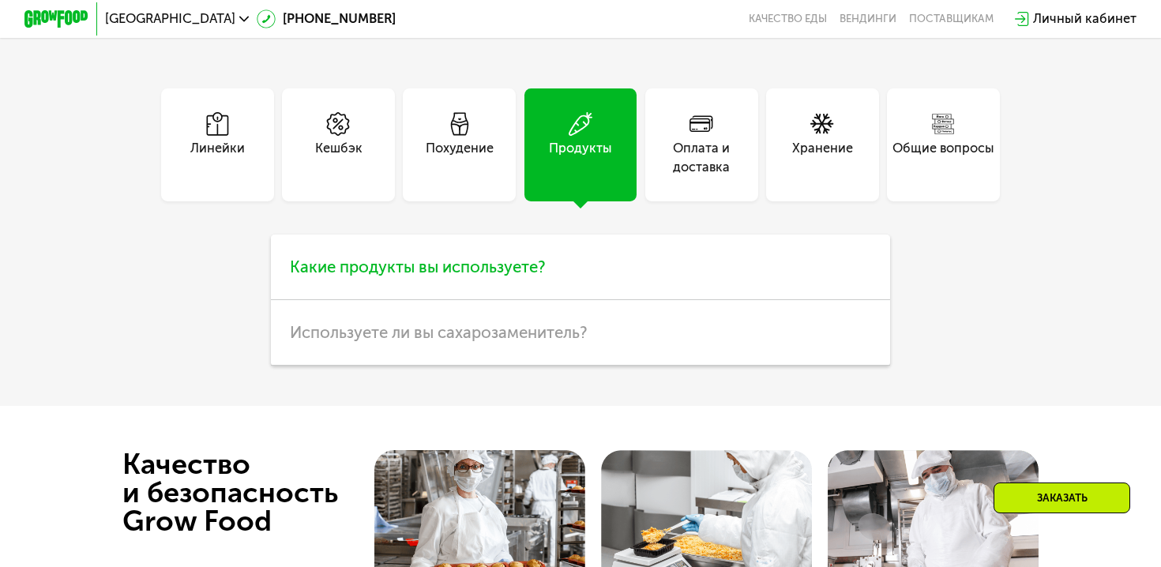
click at [598, 272] on h3 "Какие продукты вы используете?" at bounding box center [580, 267] width 619 height 66
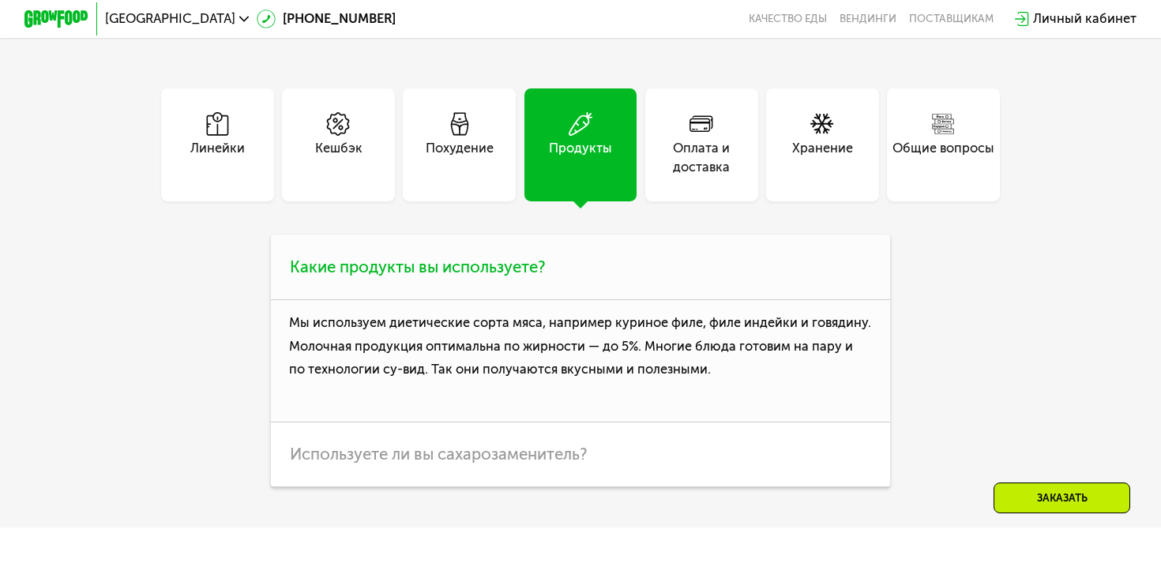
click at [598, 272] on h3 "Какие продукты вы используете?" at bounding box center [580, 267] width 619 height 66
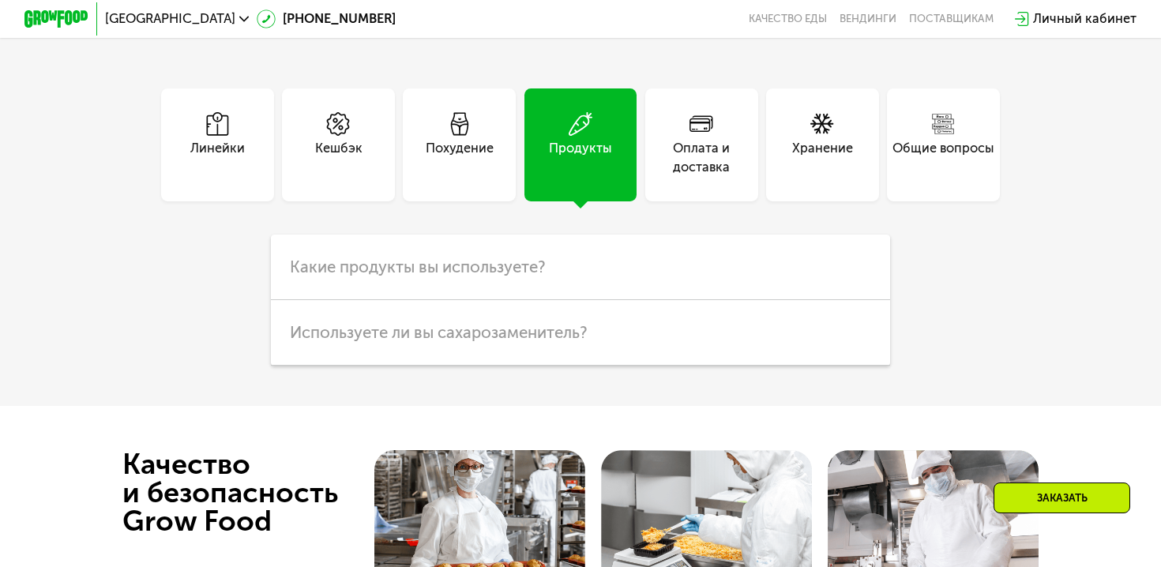
click at [714, 176] on div "Оплата и доставка" at bounding box center [701, 144] width 113 height 113
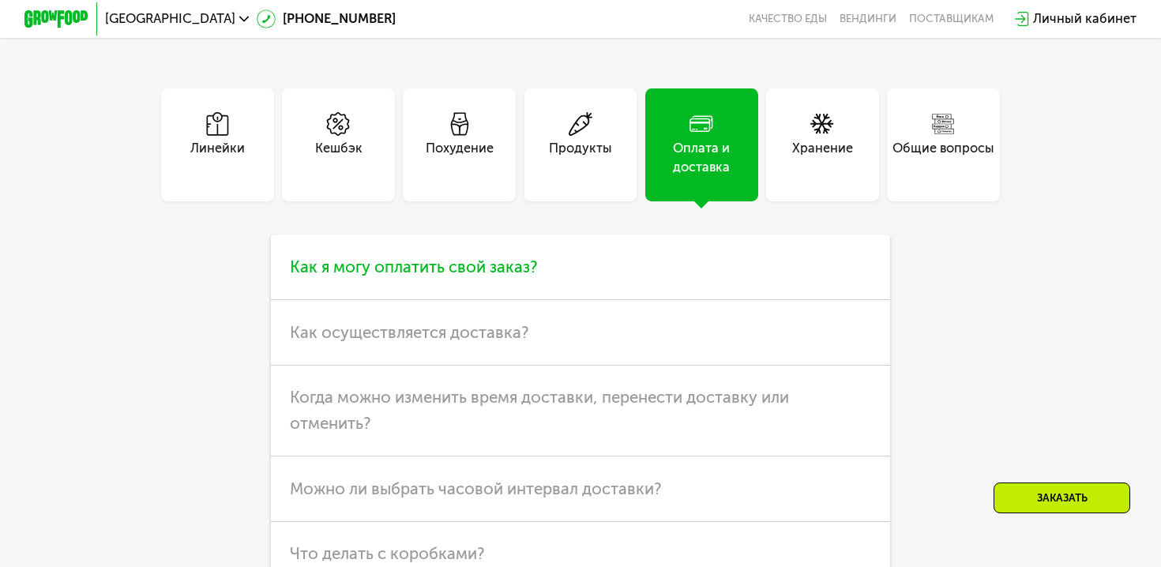
click at [591, 267] on h3 "Как я могу оплатить свой заказ?" at bounding box center [580, 267] width 619 height 66
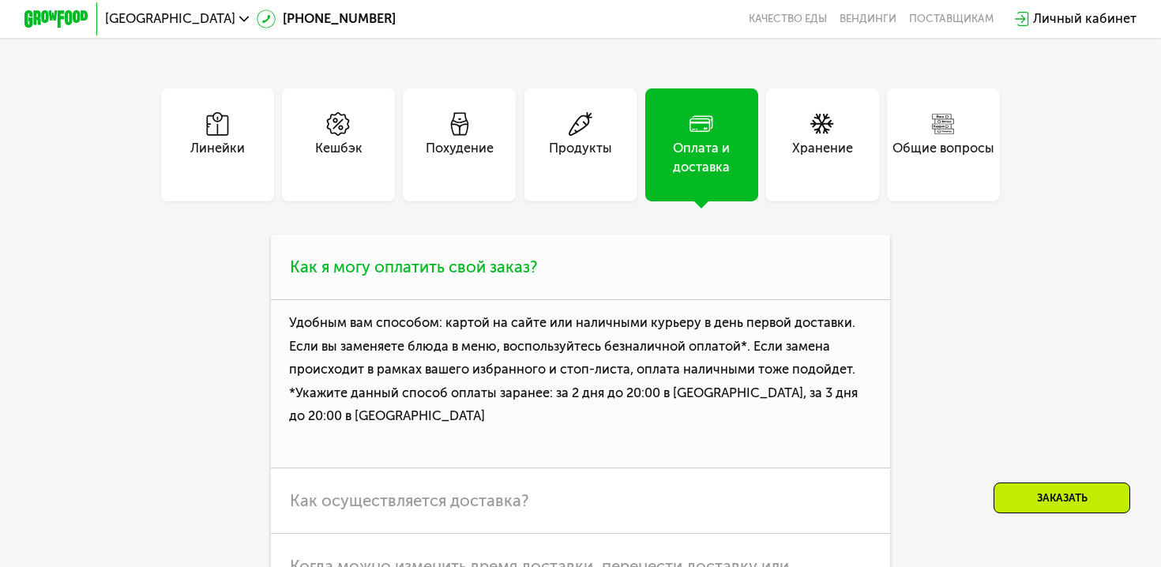
click at [591, 267] on h3 "Как я могу оплатить свой заказ?" at bounding box center [580, 267] width 619 height 66
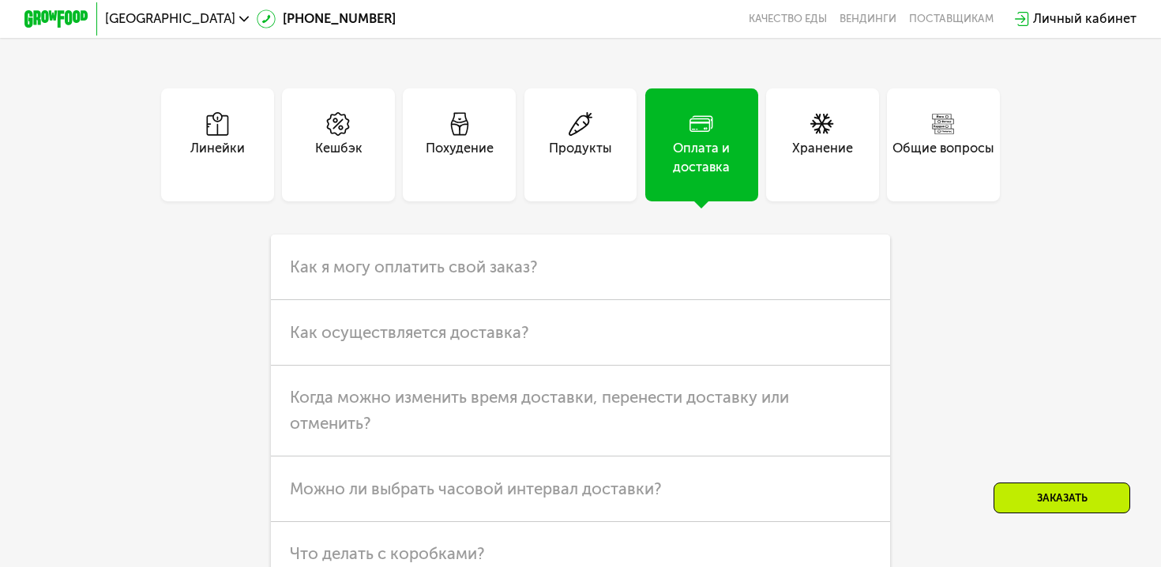
click at [792, 157] on div "Хранение" at bounding box center [822, 158] width 61 height 39
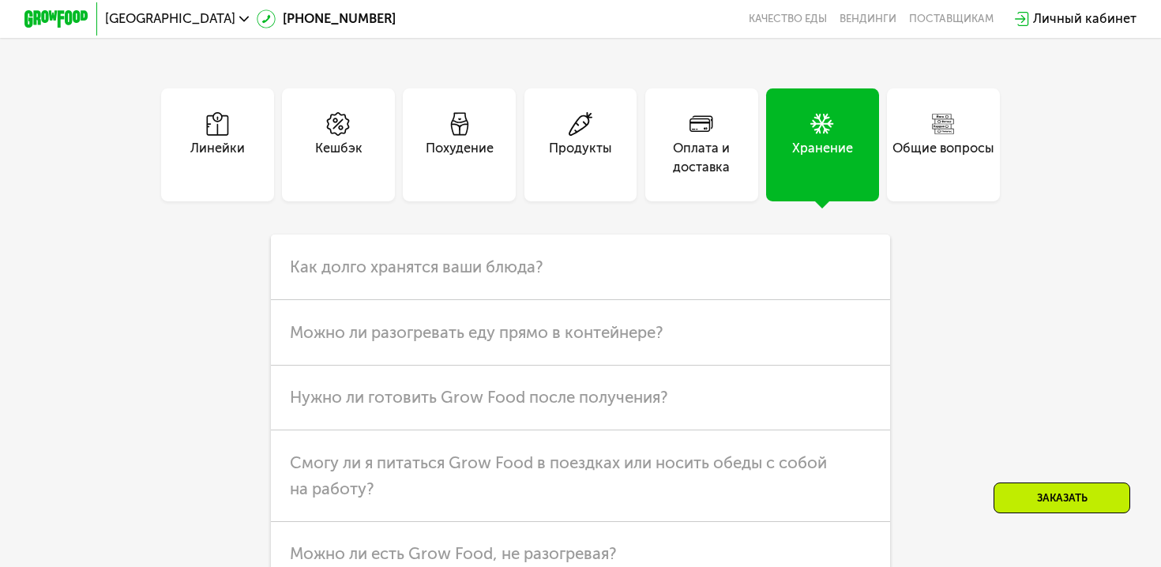
click at [936, 148] on div "Общие вопросы" at bounding box center [943, 158] width 102 height 39
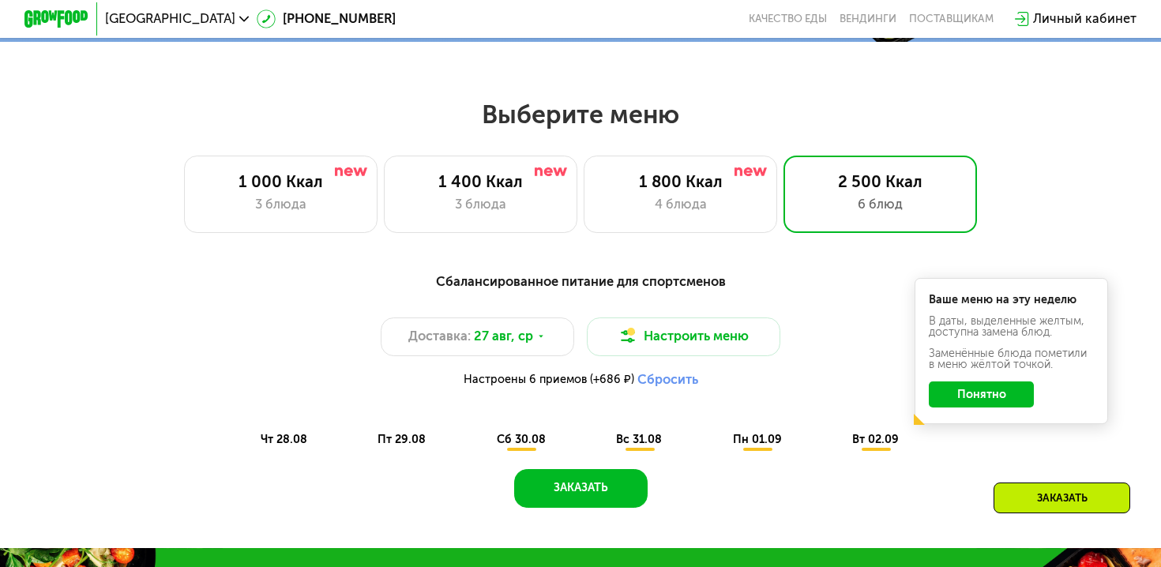
scroll to position [610, 0]
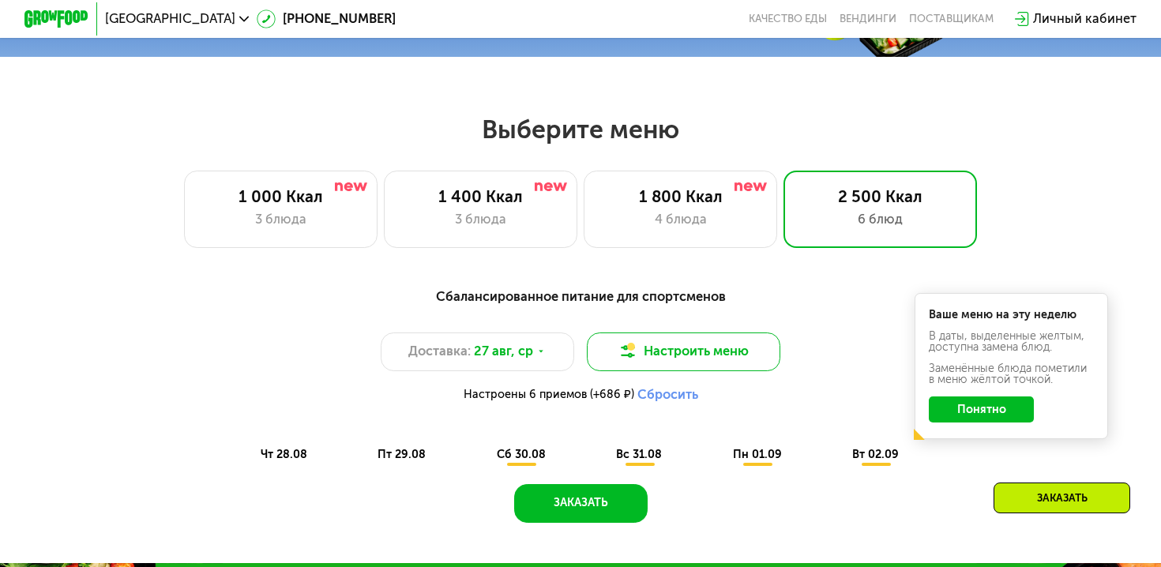
click at [655, 362] on button "Настроить меню" at bounding box center [683, 351] width 193 height 39
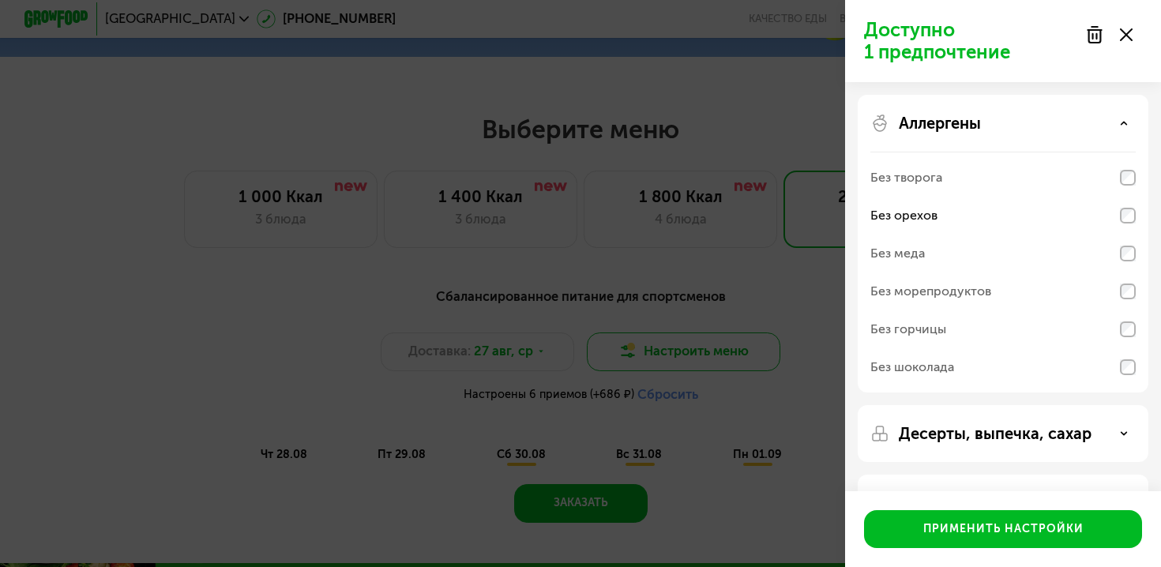
click at [655, 362] on div "Доступно 1 предпочтение Аллергены Без творога Без орехов Без меда Без морепроду…" at bounding box center [580, 283] width 1161 height 567
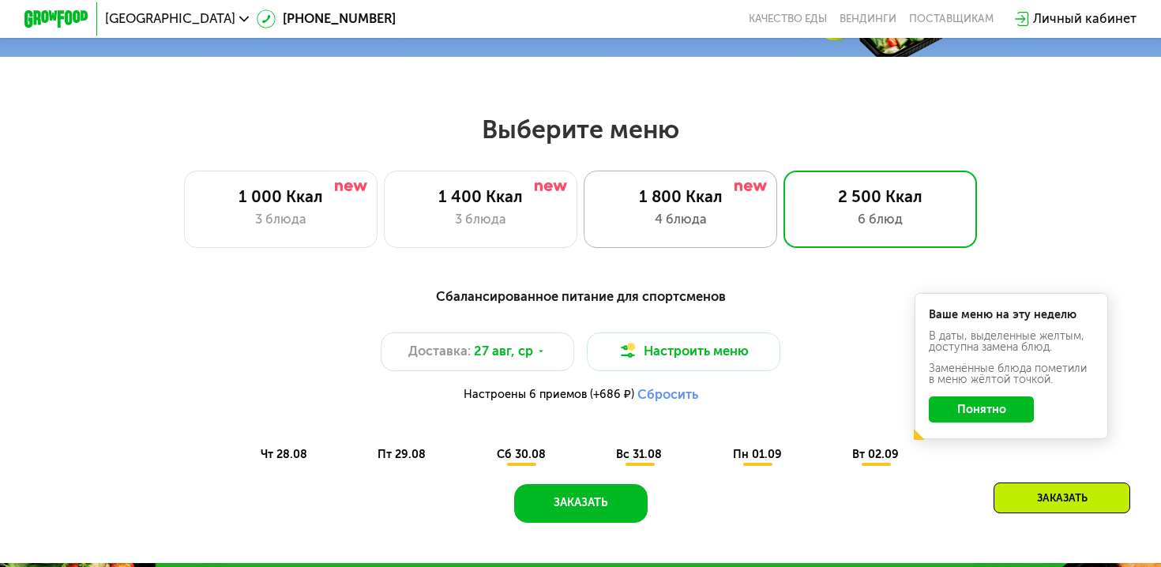
click at [783, 242] on div "1 800 Ккал 4 блюда" at bounding box center [879, 209] width 193 height 77
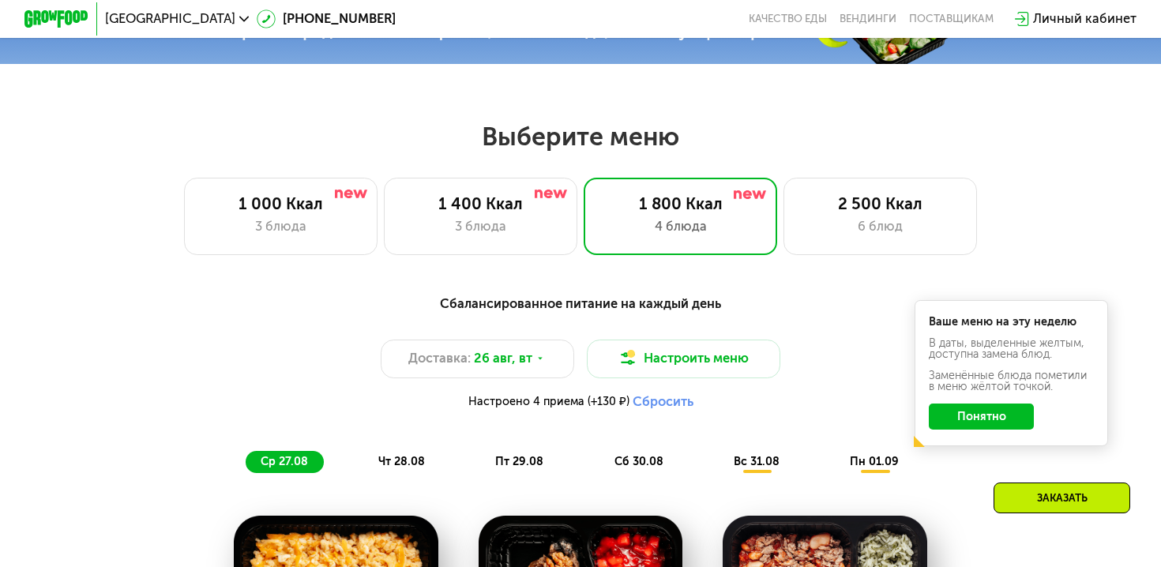
scroll to position [752, 0]
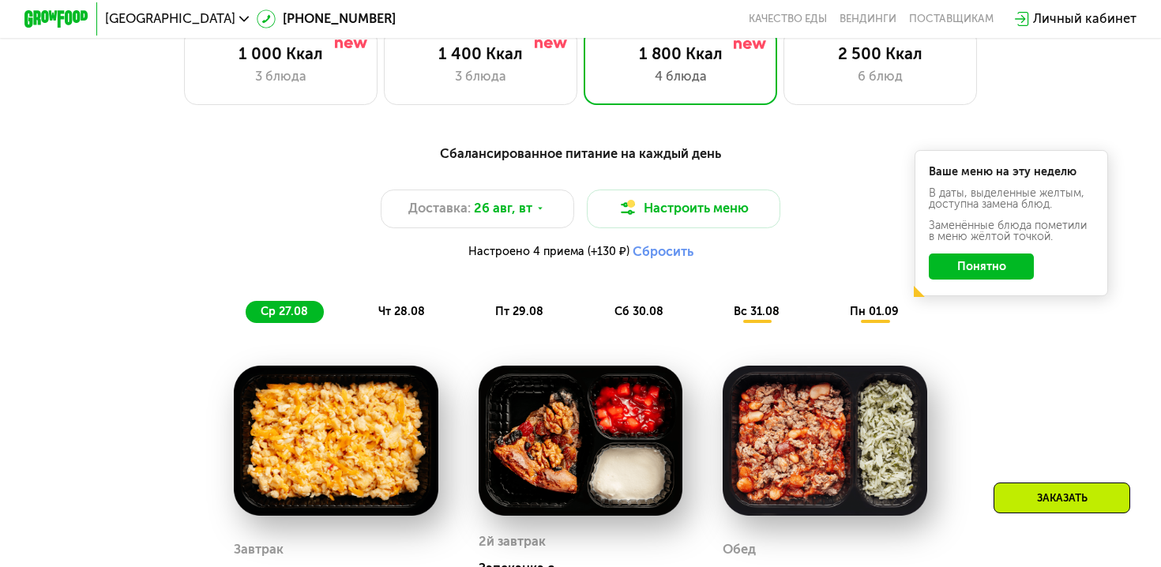
click at [419, 298] on div "Сбалансированное питание на каждый день Доставка: [DATE] Настроить меню Настрое…" at bounding box center [580, 234] width 955 height 180
click at [412, 310] on span "чт 28.08" at bounding box center [401, 311] width 47 height 13
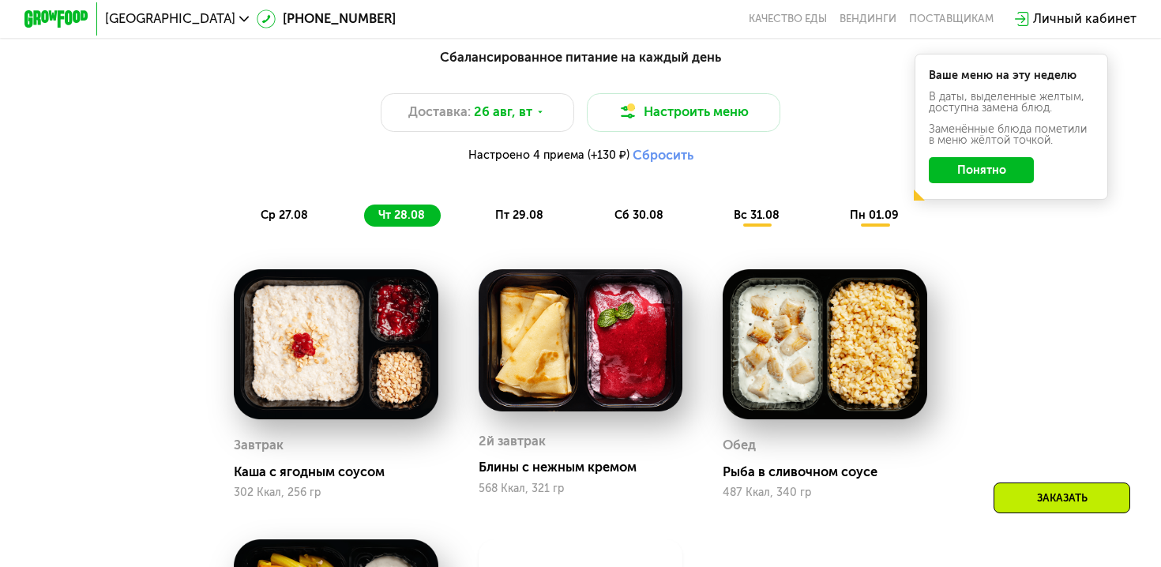
scroll to position [793, 0]
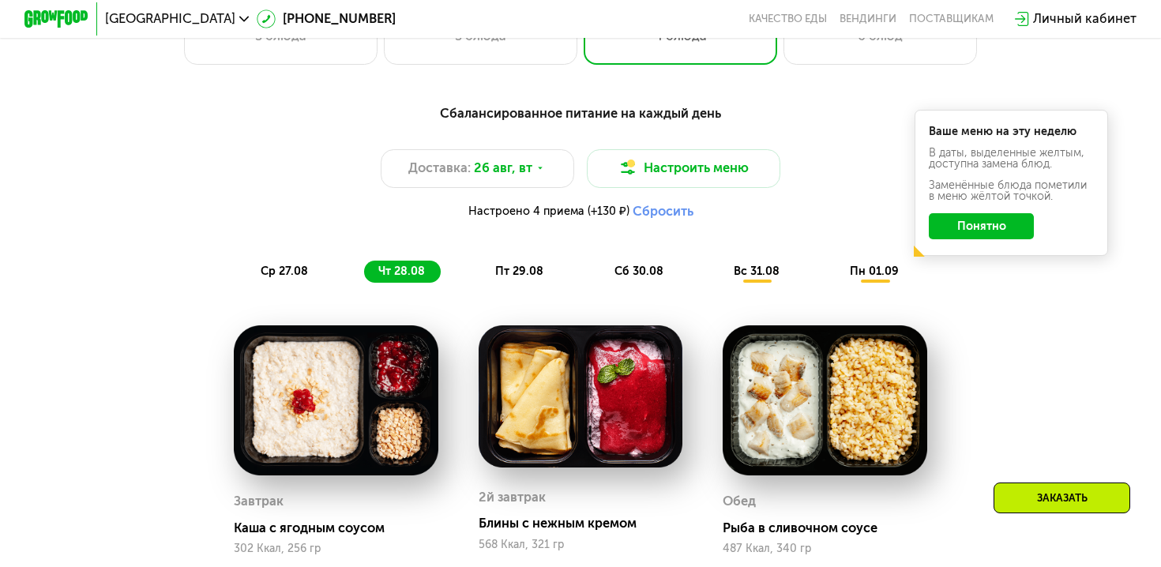
click at [508, 276] on span "пт 29.08" at bounding box center [519, 270] width 48 height 13
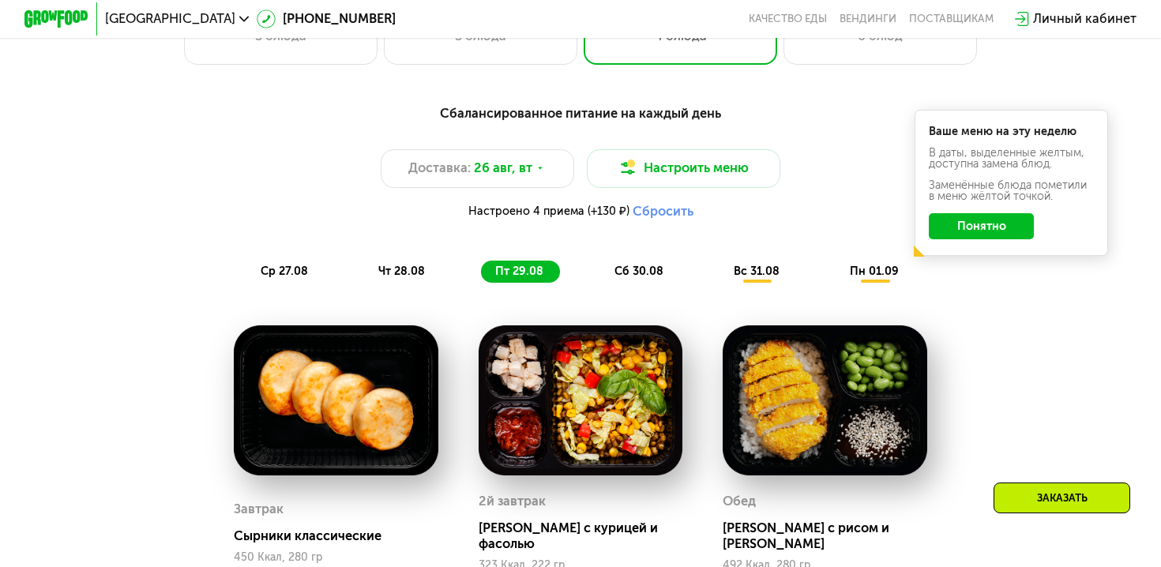
click at [853, 456] on img at bounding box center [824, 400] width 204 height 150
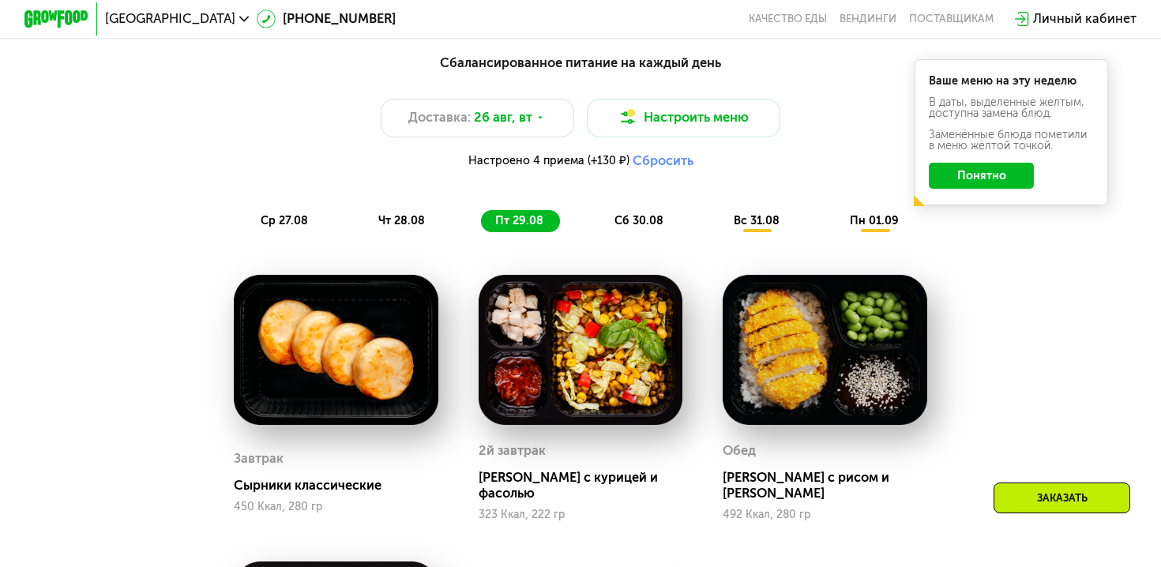
scroll to position [594, 0]
